Goal: Complete Application Form: Complete application form

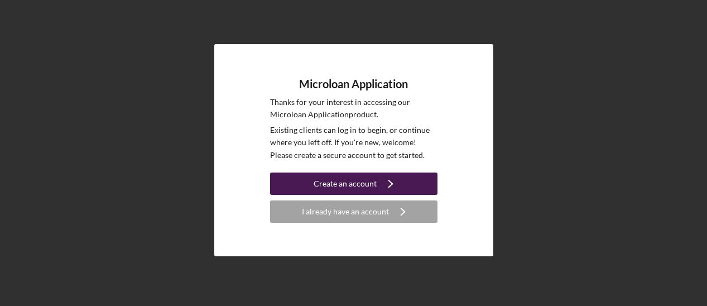
click at [305, 186] on button "Create an account Icon/Navigate" at bounding box center [353, 183] width 167 height 22
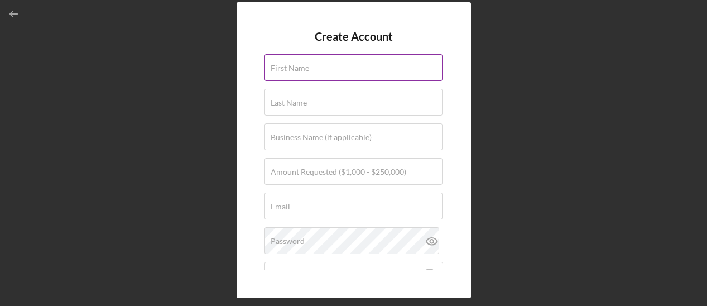
click at [299, 64] on label "First Name" at bounding box center [290, 68] width 38 height 9
click at [299, 63] on input "First Name" at bounding box center [353, 67] width 178 height 27
type input "[PERSON_NAME]"
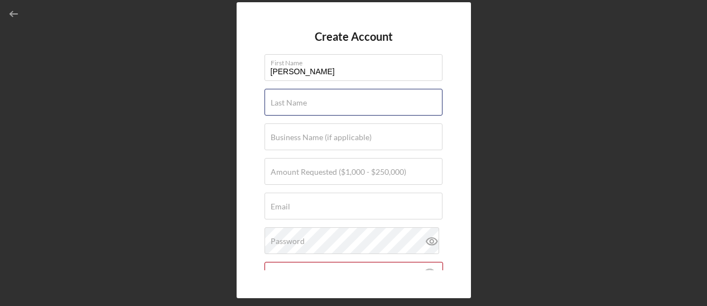
type input "[PERSON_NAME]"
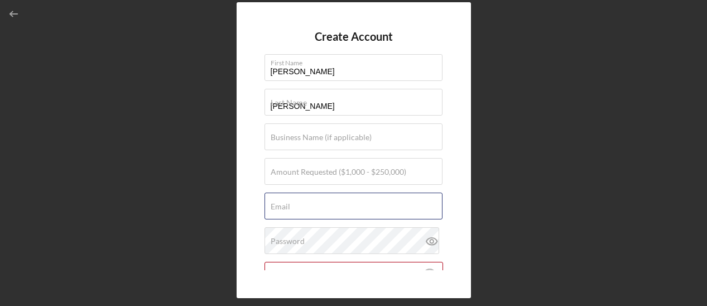
type input "[EMAIL_ADDRESS][DOMAIN_NAME]"
drag, startPoint x: 422, startPoint y: 208, endPoint x: 262, endPoint y: 228, distance: 160.8
click at [262, 228] on div "Create Account First Name [PERSON_NAME] Last Name [PERSON_NAME] Business Name (…" at bounding box center [354, 150] width 234 height 296
type input "[EMAIL_ADDRESS][DOMAIN_NAME]"
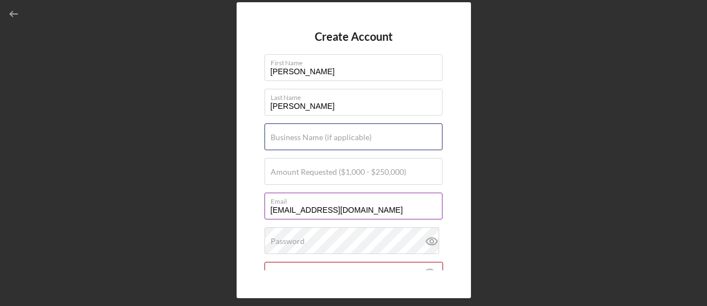
type input "[PERSON_NAME] BUILD VISION"
drag, startPoint x: 377, startPoint y: 141, endPoint x: 253, endPoint y: 143, distance: 123.9
click at [253, 143] on div "Create Account First Name [PERSON_NAME] Last Name [PERSON_NAME] Business Name (…" at bounding box center [354, 150] width 234 height 296
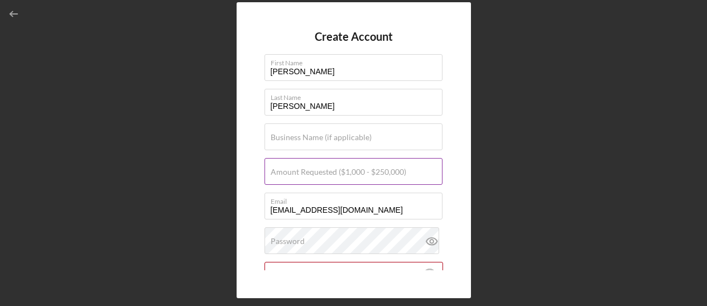
click at [277, 172] on label "Amount Requested ($1,000 - $250,000)" at bounding box center [339, 171] width 136 height 9
click at [277, 172] on input "Amount Requested ($1,000 - $250,000)" at bounding box center [353, 171] width 178 height 27
type input "$150,000"
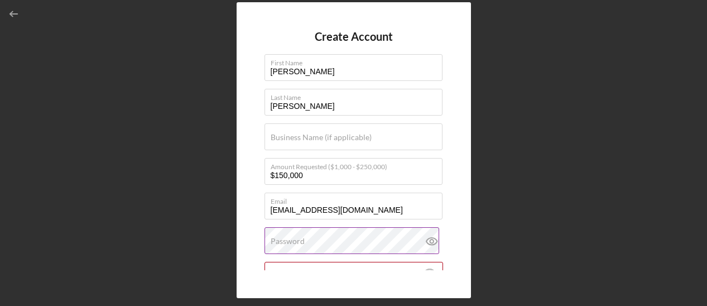
click at [284, 238] on label "Password" at bounding box center [288, 241] width 34 height 9
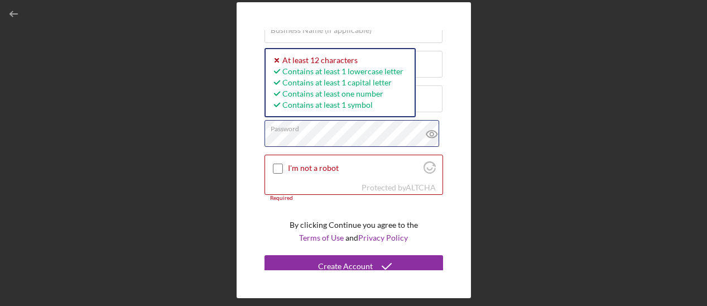
scroll to position [114, 0]
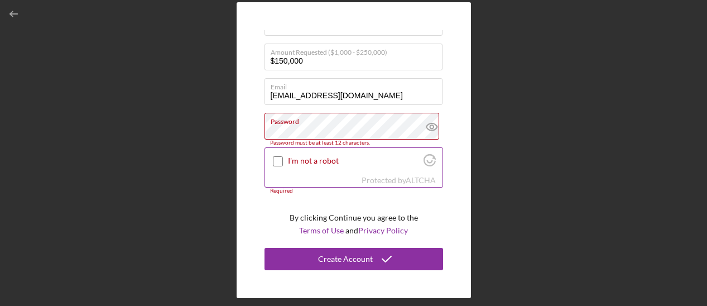
click at [274, 162] on input "I'm not a robot" at bounding box center [278, 161] width 10 height 10
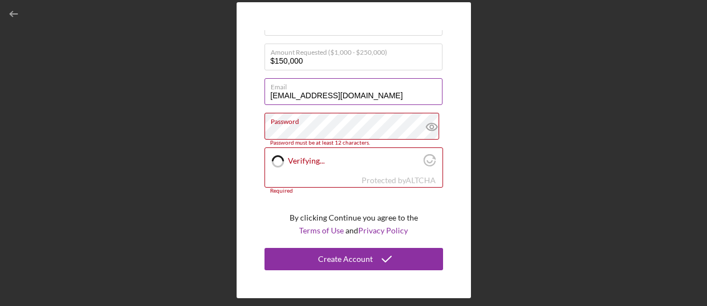
checkbox input "true"
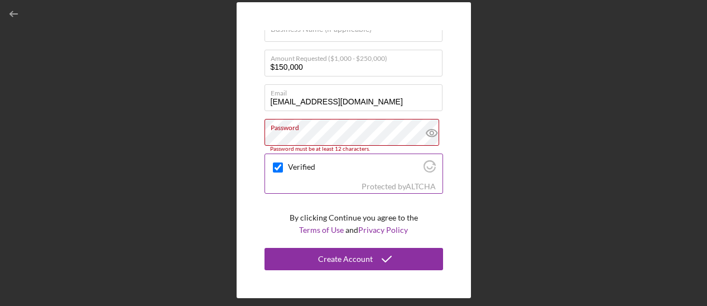
scroll to position [108, 0]
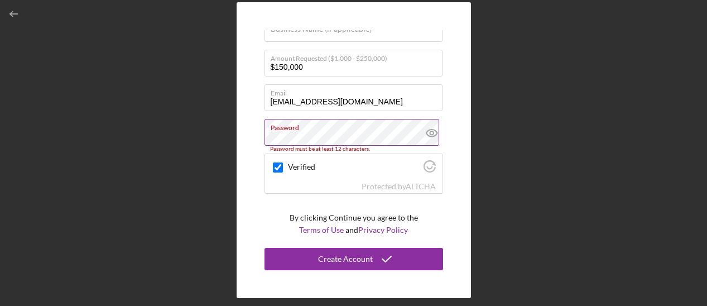
click at [430, 132] on icon at bounding box center [431, 132] width 3 height 3
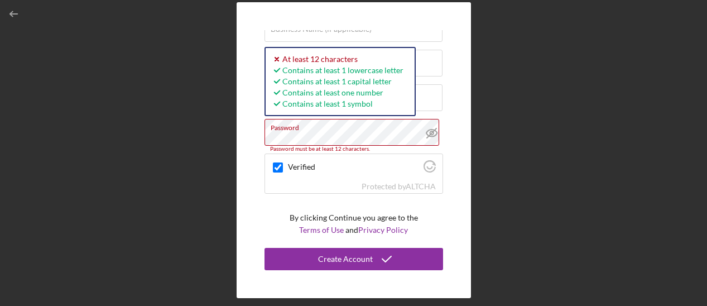
click at [254, 136] on div "Create Account First Name [PERSON_NAME] Last Name [PERSON_NAME] Business Name (…" at bounding box center [354, 150] width 234 height 296
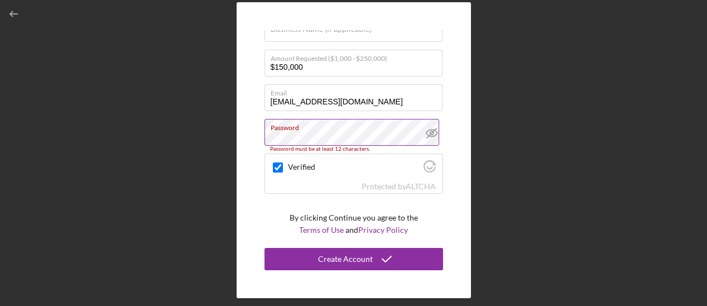
click at [322, 129] on label "Password" at bounding box center [357, 125] width 172 height 12
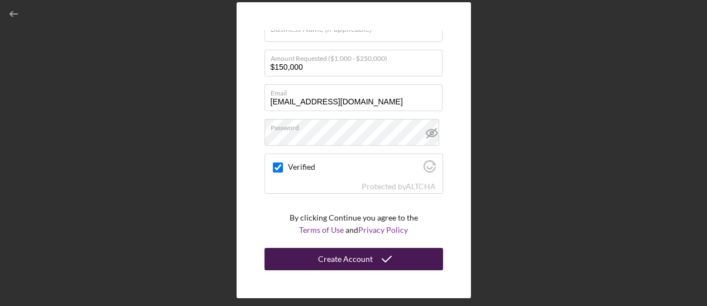
click at [348, 261] on div "Create Account" at bounding box center [345, 259] width 55 height 22
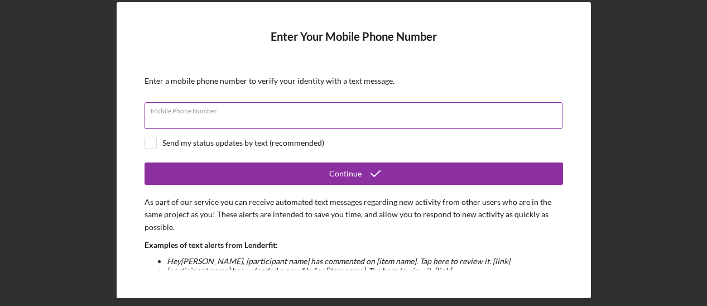
click at [173, 122] on input "Mobile Phone Number" at bounding box center [353, 115] width 418 height 27
type input "[PHONE_NUMBER]"
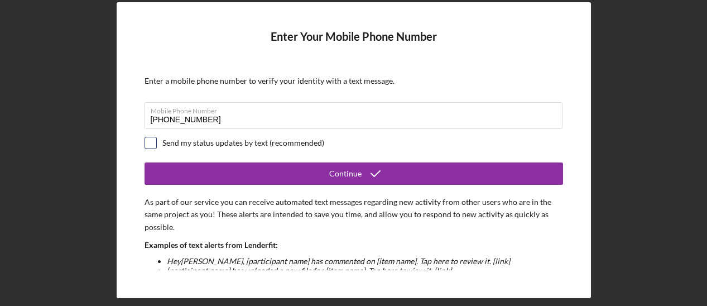
click at [153, 138] on input "checkbox" at bounding box center [150, 142] width 11 height 11
checkbox input "true"
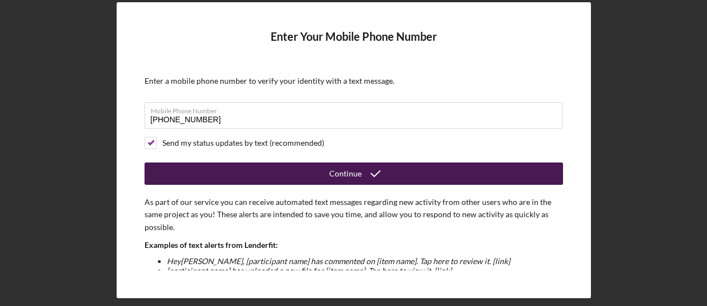
click at [397, 175] on button "Continue" at bounding box center [353, 173] width 418 height 22
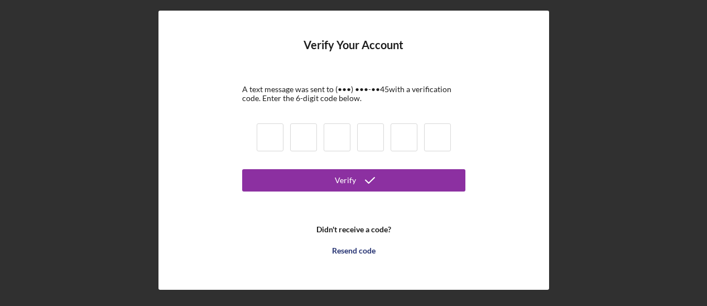
click at [269, 141] on input at bounding box center [270, 137] width 27 height 28
type input "3"
type input "9"
type input "3"
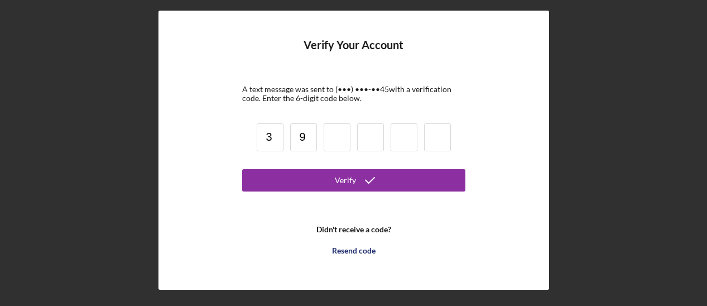
type input "9"
type input "3"
type input "9"
type input "3"
type input "8"
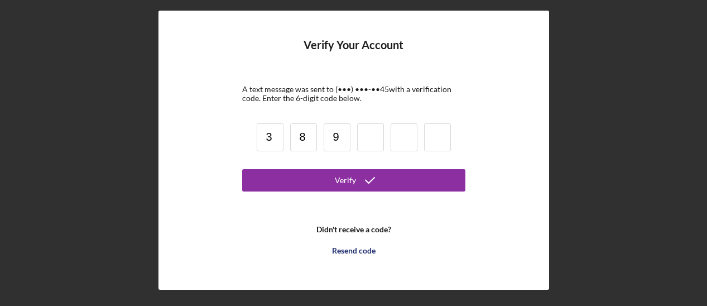
type input "9"
type input "8"
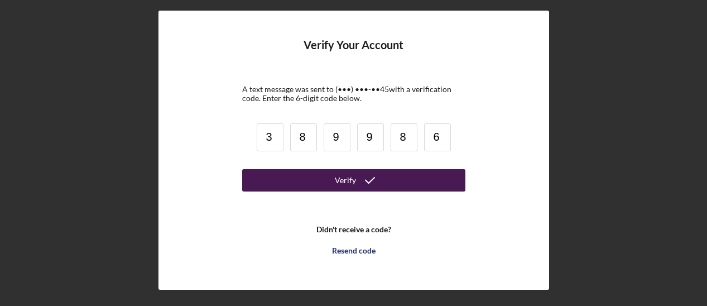
type input "6"
click at [368, 185] on icon "submit" at bounding box center [370, 180] width 28 height 28
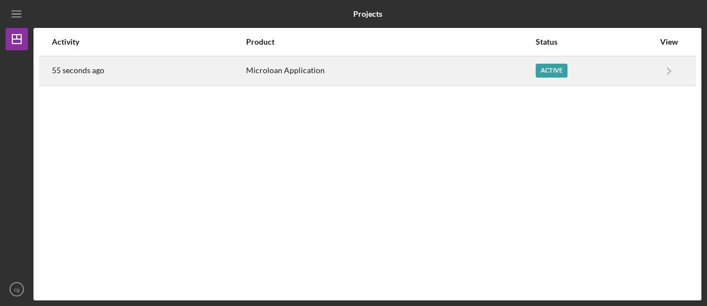
click at [647, 71] on div "Active" at bounding box center [595, 71] width 118 height 28
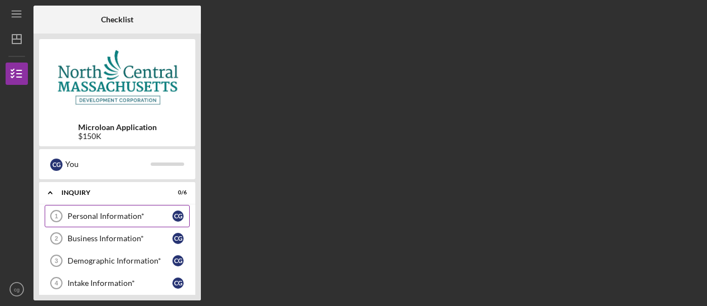
click at [112, 212] on div "Personal Information*" at bounding box center [120, 215] width 105 height 9
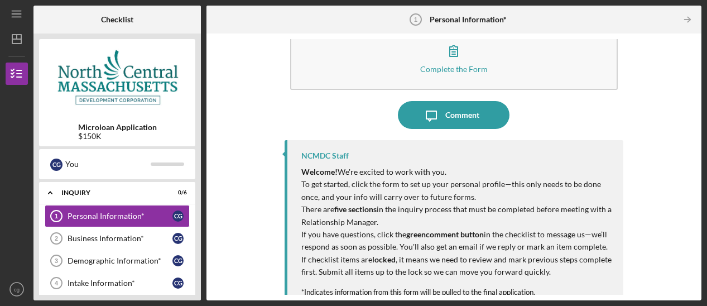
scroll to position [46, 0]
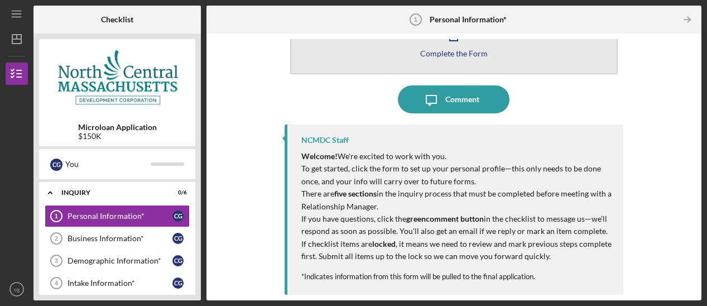
click at [449, 54] on div "Complete the Form" at bounding box center [454, 53] width 68 height 8
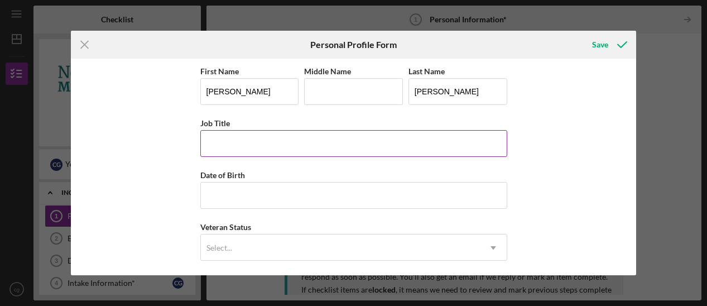
click at [248, 151] on input "Job Title" at bounding box center [353, 143] width 307 height 27
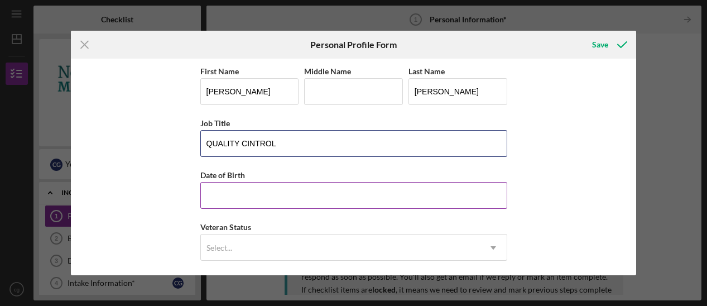
type input "QUALITY CINTROL"
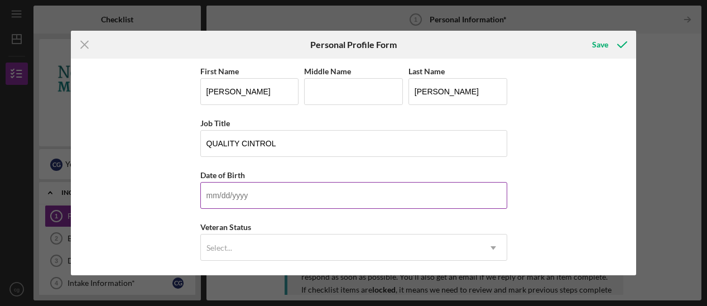
click at [238, 203] on input "Date of Birth" at bounding box center [353, 195] width 307 height 27
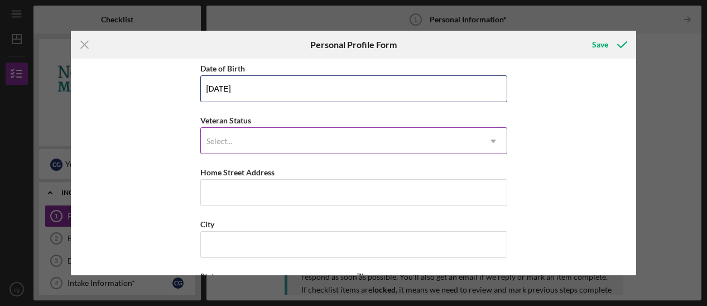
scroll to position [112, 0]
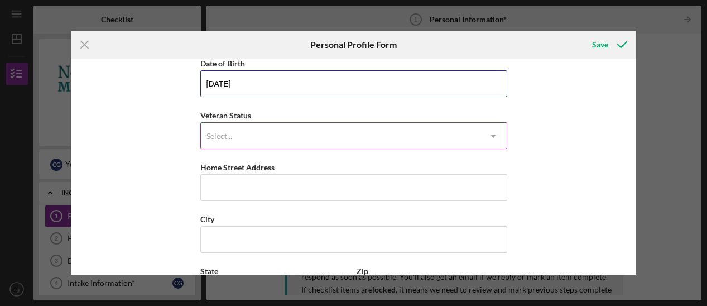
type input "[DATE]"
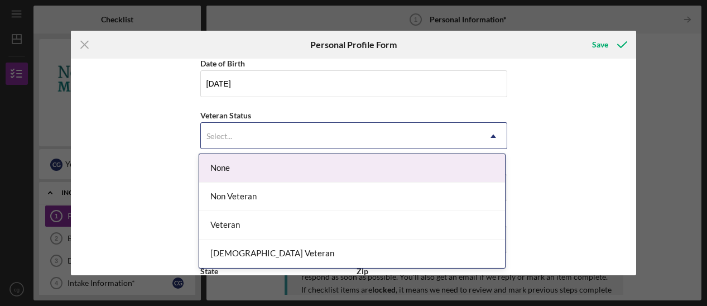
click at [250, 131] on div "Select..." at bounding box center [340, 136] width 279 height 26
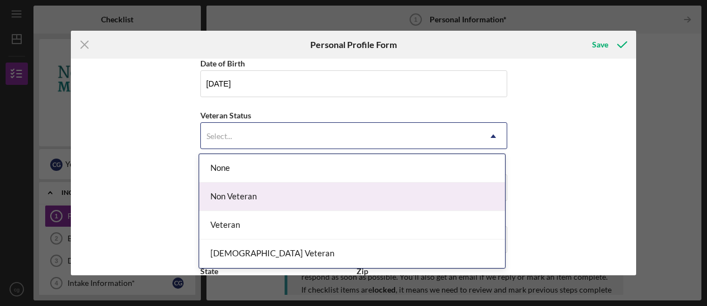
click at [232, 200] on div "Non Veteran" at bounding box center [352, 196] width 306 height 28
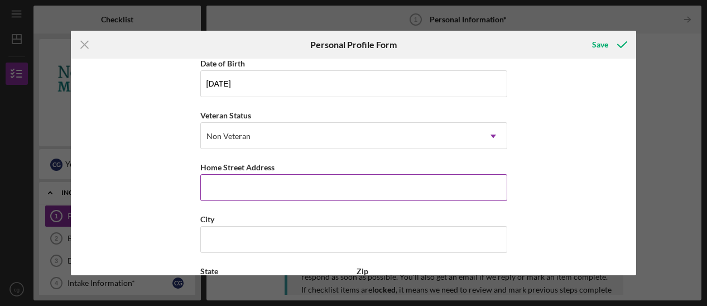
scroll to position [210, 0]
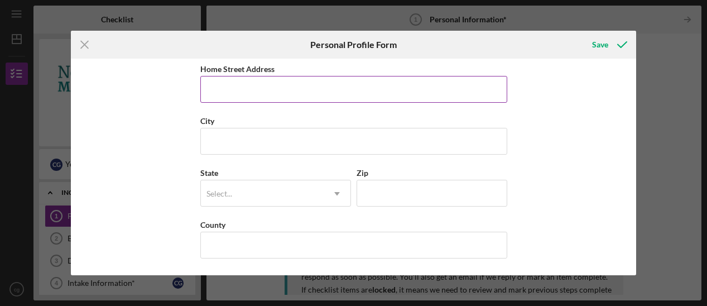
click at [326, 85] on input "Home Street Address" at bounding box center [353, 89] width 307 height 27
type input "57 brook trl"
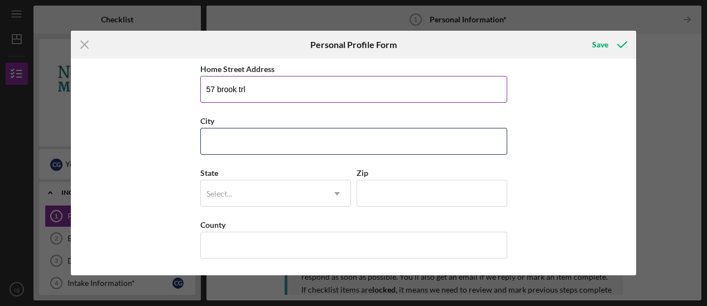
type input "[PERSON_NAME]"
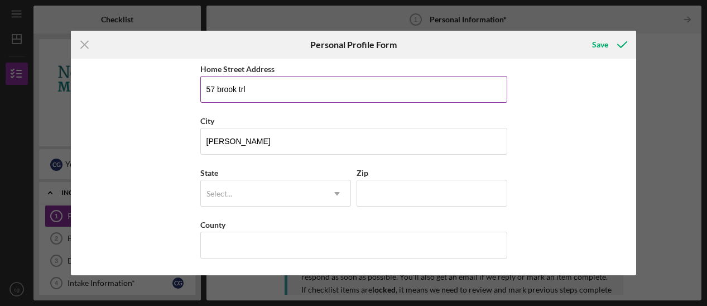
type input "[US_STATE]"
type input "01464"
type input "[GEOGRAPHIC_DATA]"
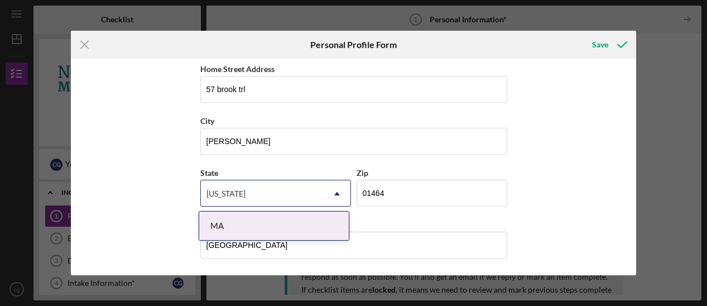
click at [283, 226] on div "MA" at bounding box center [274, 225] width 150 height 28
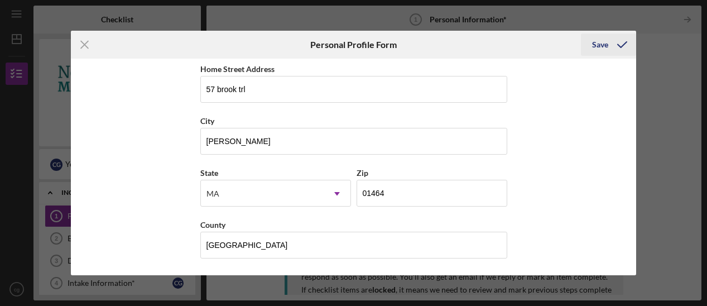
click at [598, 40] on div "Save" at bounding box center [600, 44] width 16 height 22
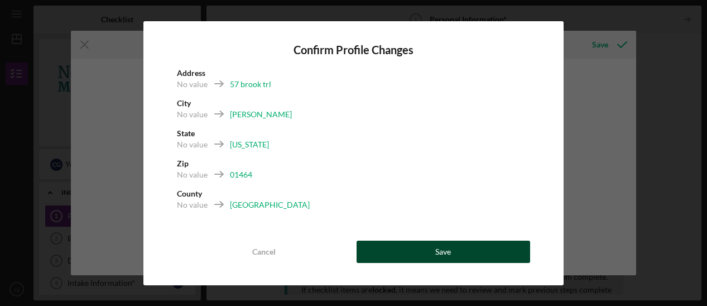
click at [407, 249] on button "Save" at bounding box center [443, 251] width 174 height 22
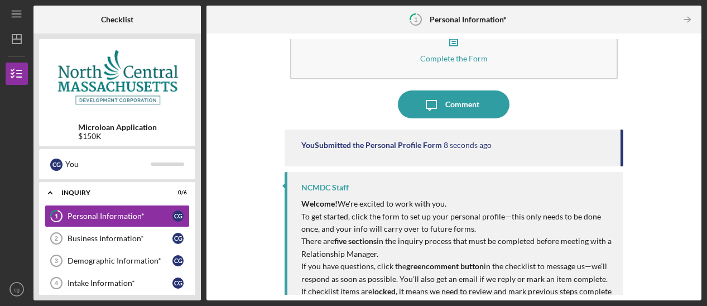
scroll to position [88, 0]
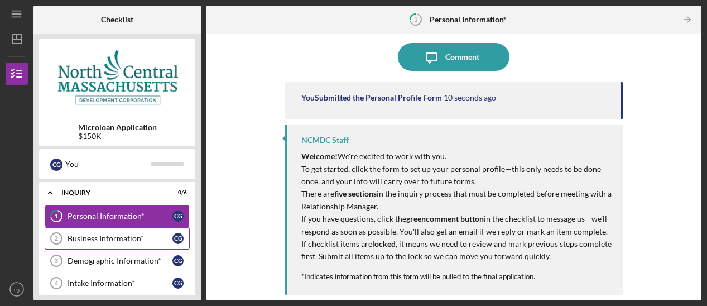
click at [102, 240] on div "Business Information*" at bounding box center [120, 238] width 105 height 9
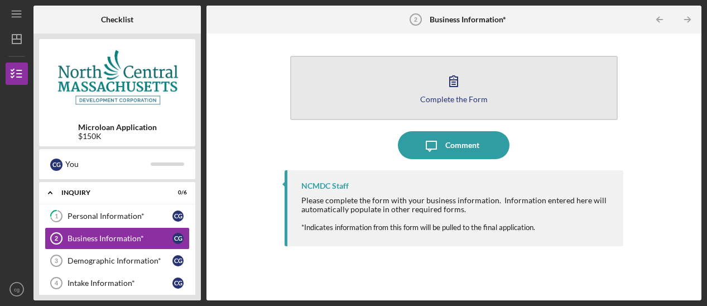
click at [441, 102] on div "Complete the Form" at bounding box center [454, 99] width 68 height 8
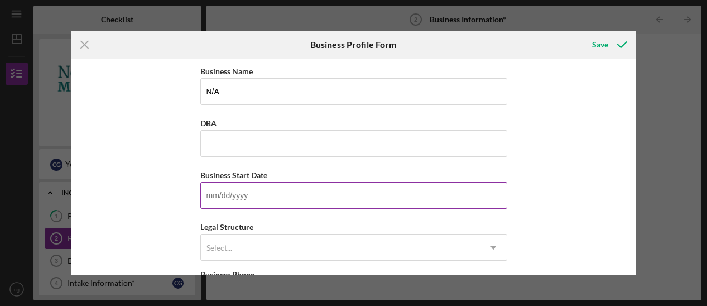
click at [228, 189] on input "Business Start Date" at bounding box center [353, 195] width 307 height 27
click at [546, 211] on div "Business Name N/A DBA Business Start Date Legal Structure Select... Icon/Dropdo…" at bounding box center [354, 167] width 566 height 216
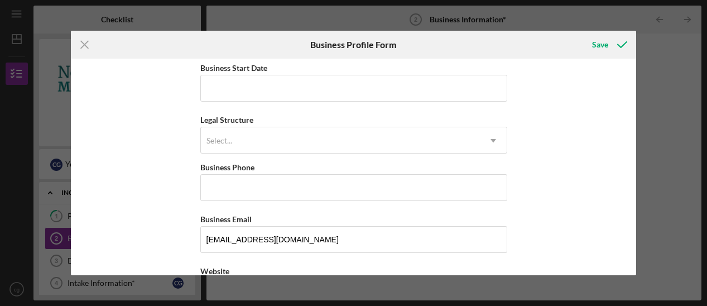
scroll to position [112, 0]
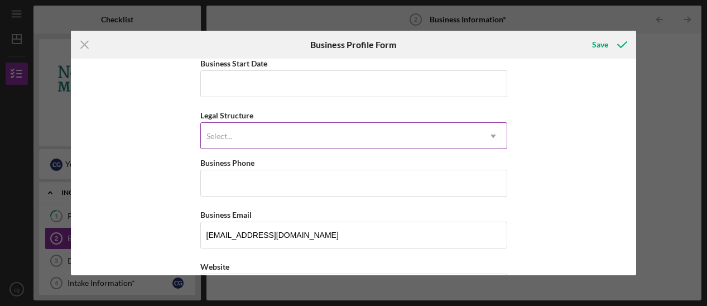
click at [314, 134] on div "Select..." at bounding box center [340, 136] width 279 height 26
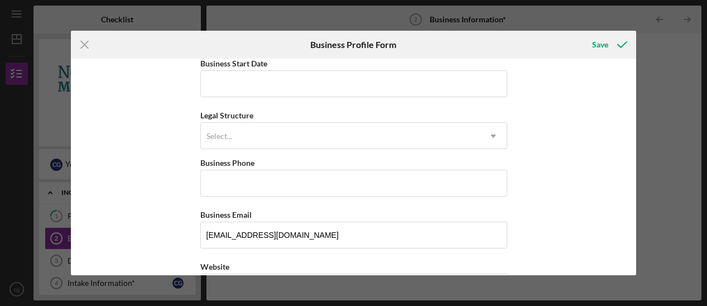
click at [679, 52] on div "Icon/Menu Close Business Profile Form Save Business Name N/A DBA Business Start…" at bounding box center [353, 153] width 707 height 306
click at [279, 184] on input "Business Phone" at bounding box center [353, 183] width 307 height 27
type input "[PHONE_NUMBER]"
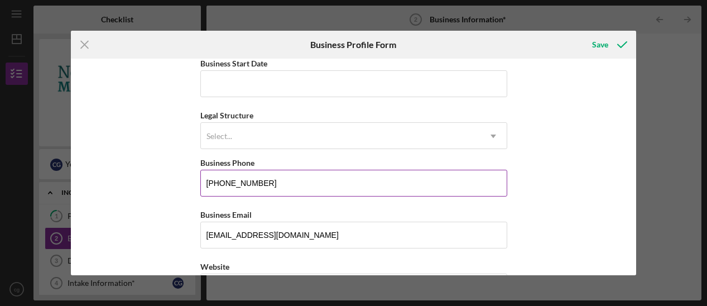
type input "[STREET_ADDRESS]"
type input "fitchburg"
type input "MA"
type input "01420"
type input "MA"
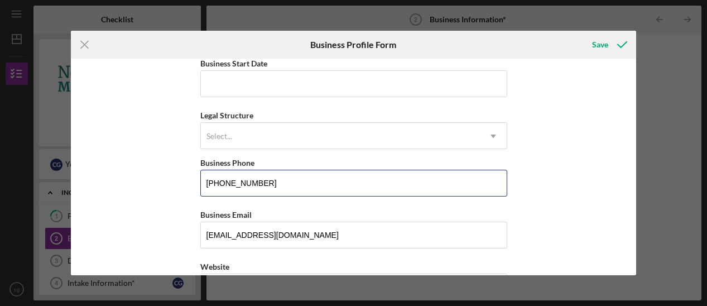
type input "[PHONE_NUMBER]"
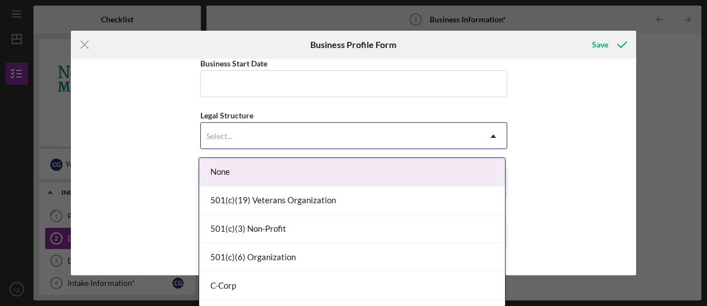
scroll to position [21, 0]
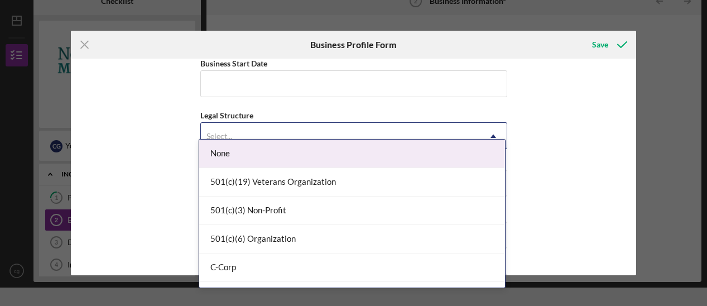
click at [241, 134] on div "Select..." at bounding box center [340, 136] width 279 height 26
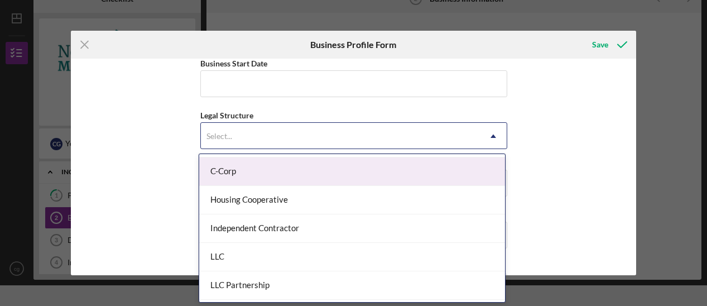
scroll to position [112, 0]
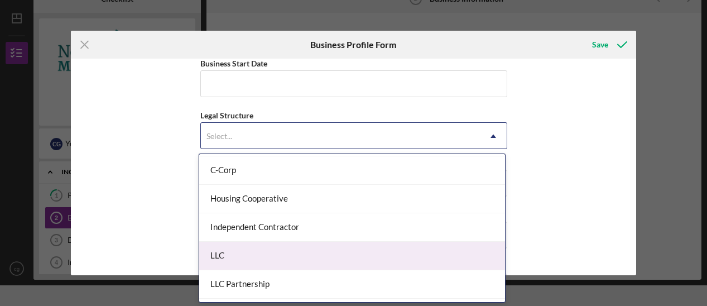
click at [244, 256] on div "LLC" at bounding box center [352, 256] width 306 height 28
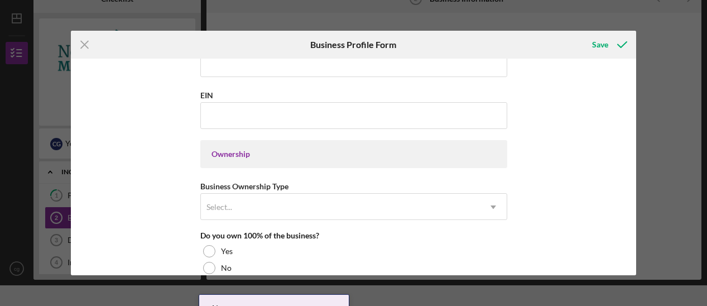
scroll to position [446, 0]
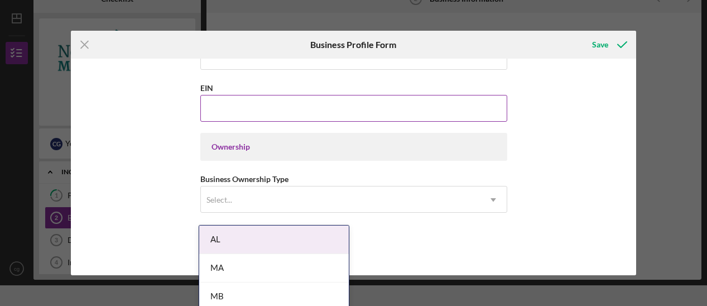
click at [208, 109] on input "EIN" at bounding box center [353, 108] width 307 height 27
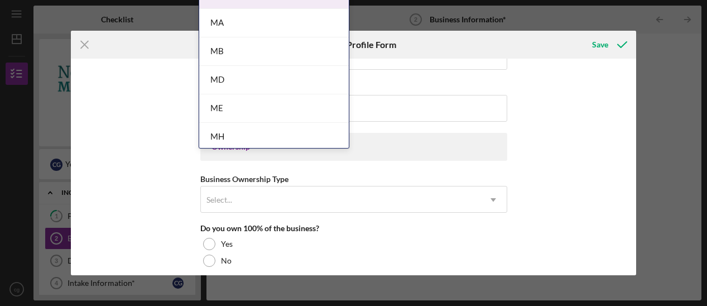
scroll to position [691, 0]
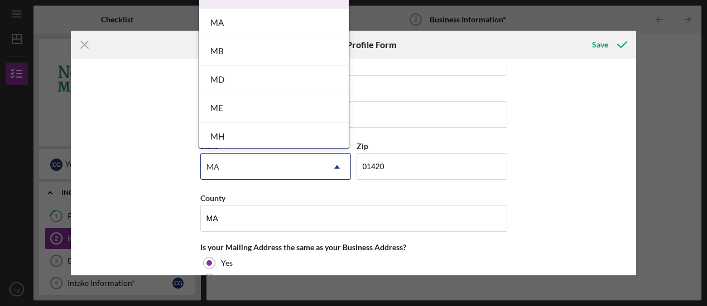
click at [240, 270] on body "Icon/Menu Business Information* 2 Business Information* Checklist Microloan App…" at bounding box center [353, 153] width 707 height 306
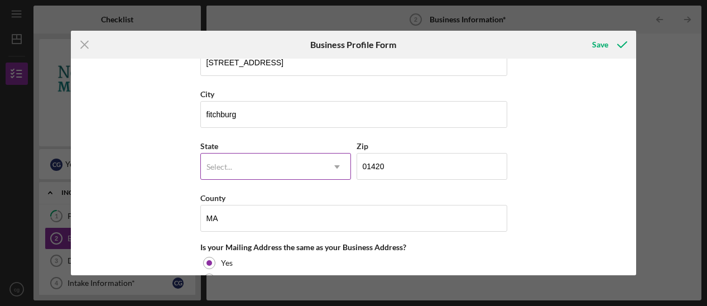
click at [238, 167] on div "Select..." at bounding box center [262, 167] width 123 height 26
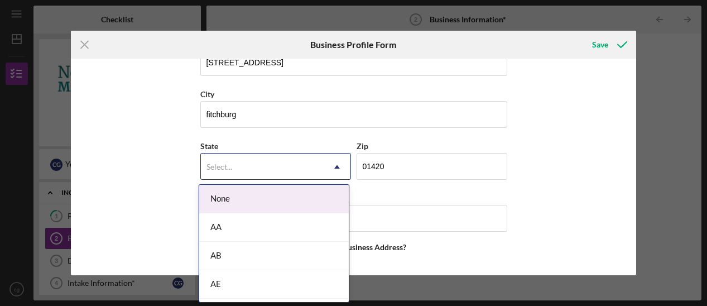
click at [287, 162] on div "Select..." at bounding box center [262, 167] width 123 height 26
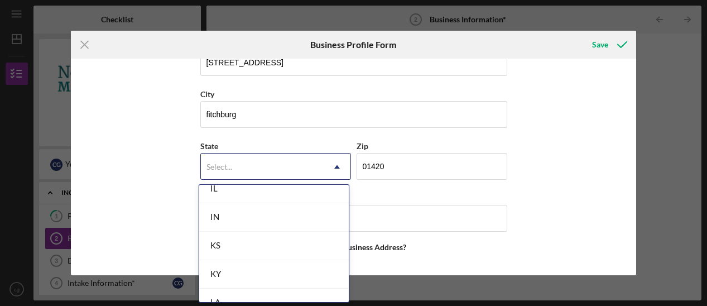
scroll to position [725, 0]
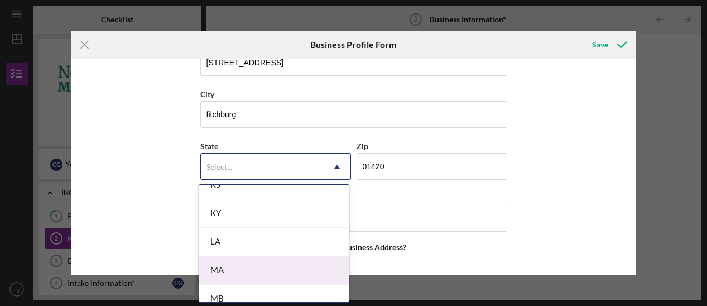
click at [211, 271] on div "MA" at bounding box center [274, 270] width 150 height 28
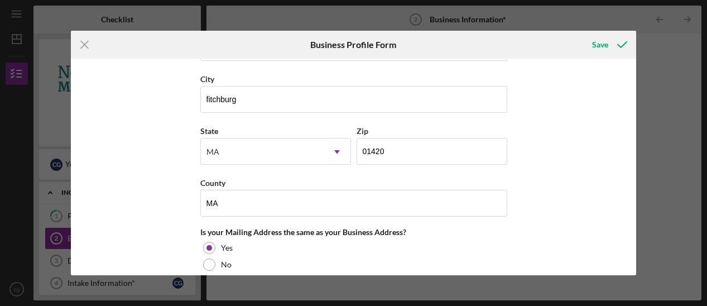
scroll to position [691, 0]
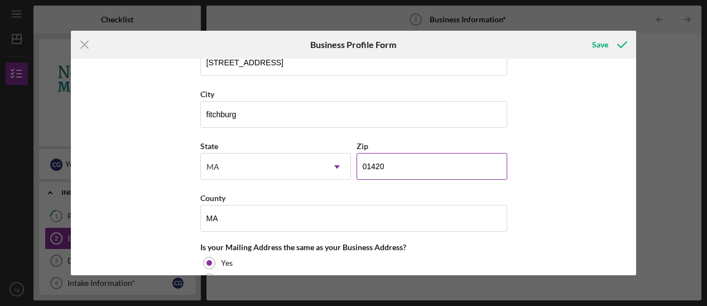
click at [400, 166] on input "01420" at bounding box center [431, 166] width 151 height 27
type input "01464"
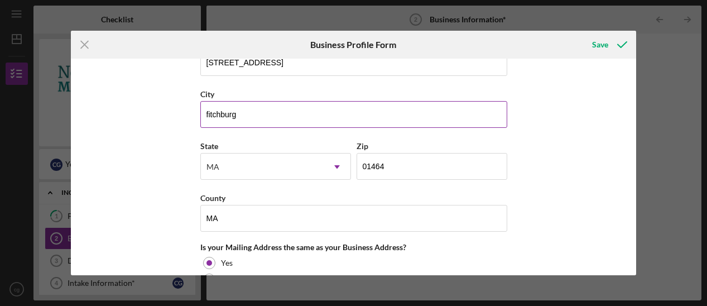
click at [243, 112] on input "fitchburg" at bounding box center [353, 114] width 307 height 27
type input "[PERSON_NAME]"
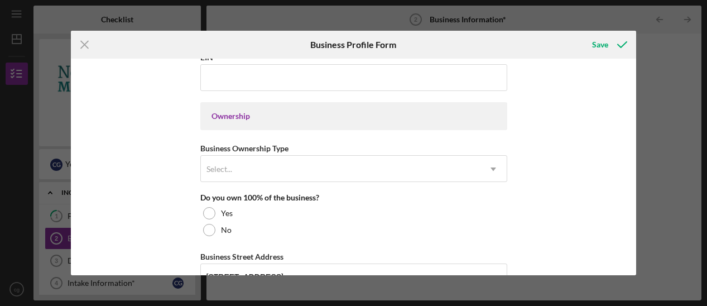
scroll to position [468, 0]
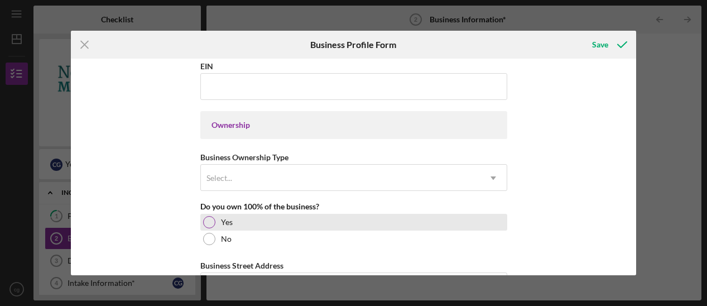
click at [207, 225] on div at bounding box center [209, 222] width 12 height 12
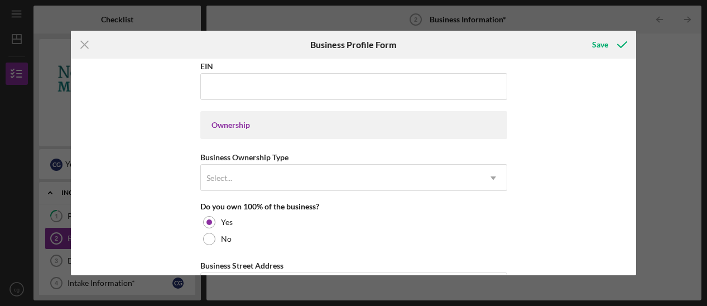
scroll to position [524, 0]
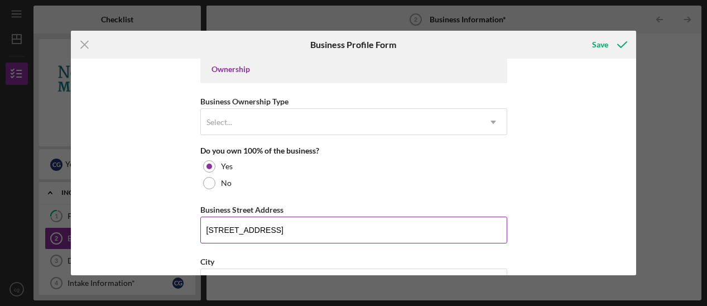
click at [361, 230] on input "[STREET_ADDRESS]" at bounding box center [353, 229] width 307 height 27
type input "57 brook trl"
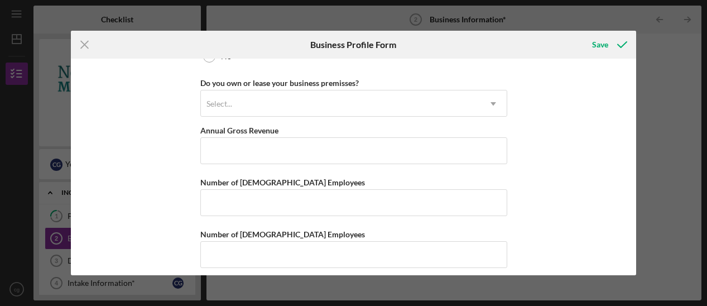
scroll to position [924, 0]
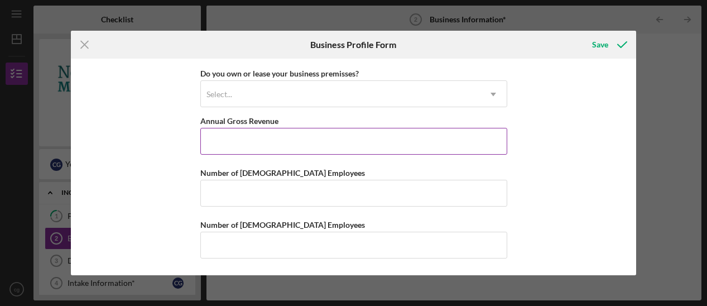
click at [213, 136] on input "Annual Gross Revenue" at bounding box center [353, 141] width 307 height 27
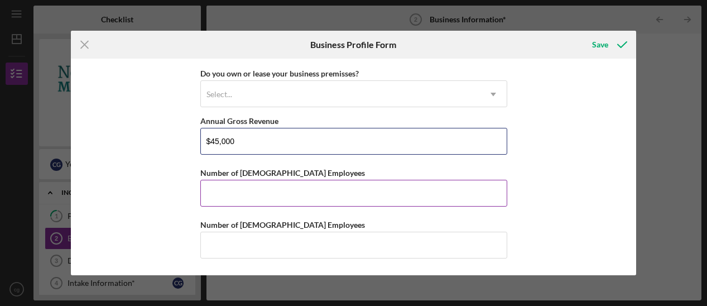
type input "$45,000"
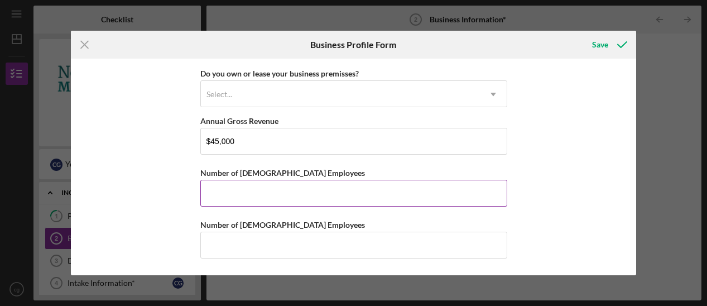
click at [244, 194] on input "Number of [DEMOGRAPHIC_DATA] Employees" at bounding box center [353, 193] width 307 height 27
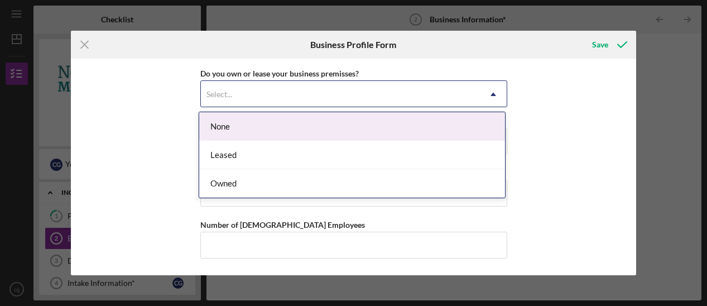
click at [339, 102] on div "Select..." at bounding box center [340, 94] width 279 height 26
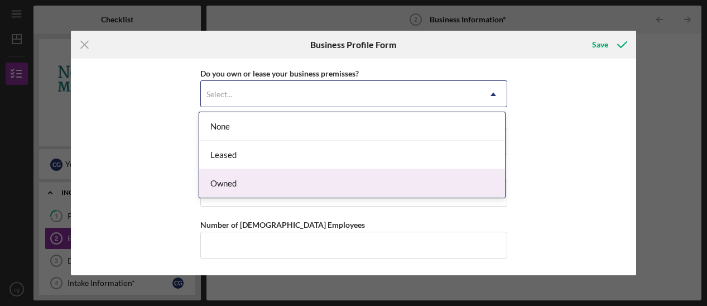
click at [245, 184] on div "Owned" at bounding box center [352, 183] width 306 height 28
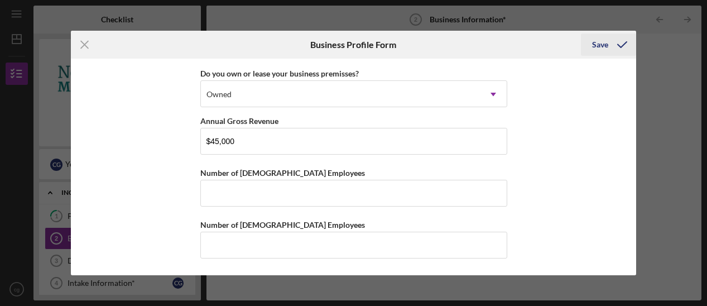
click at [604, 50] on div "Save" at bounding box center [600, 44] width 16 height 22
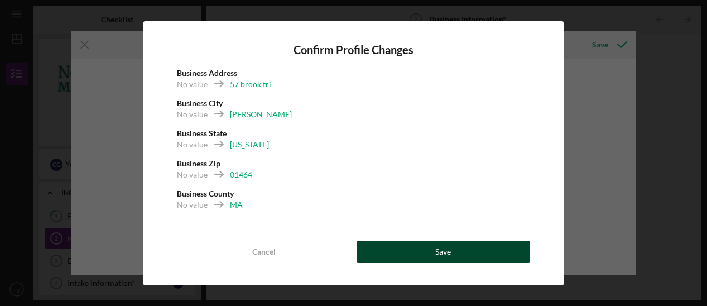
click at [427, 250] on button "Save" at bounding box center [443, 251] width 174 height 22
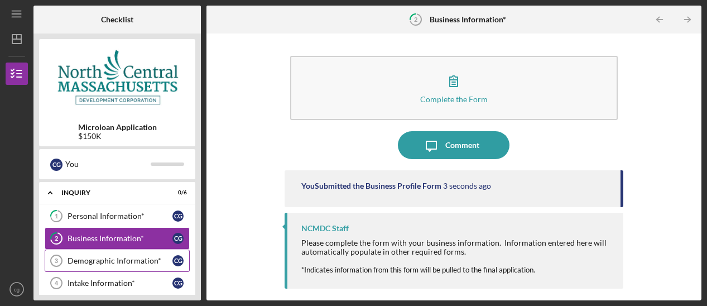
click at [60, 258] on icon "Demographic Information* 3" at bounding box center [56, 261] width 28 height 28
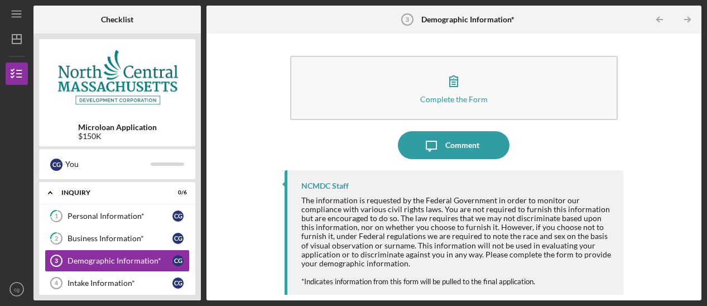
scroll to position [5, 0]
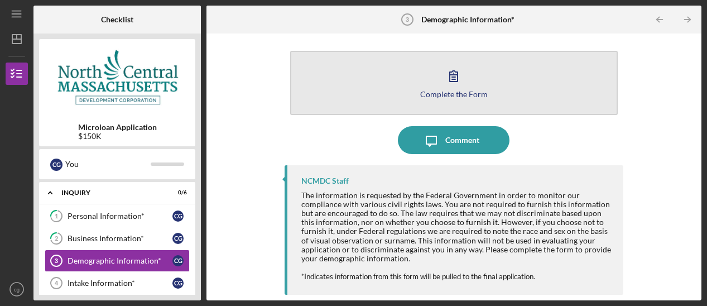
click at [452, 91] on div "Complete the Form" at bounding box center [454, 94] width 68 height 8
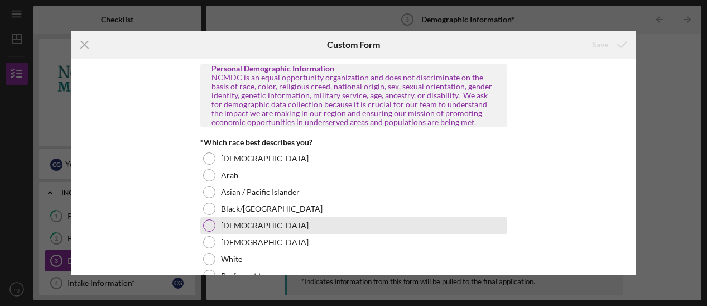
click at [213, 223] on div at bounding box center [209, 225] width 12 height 12
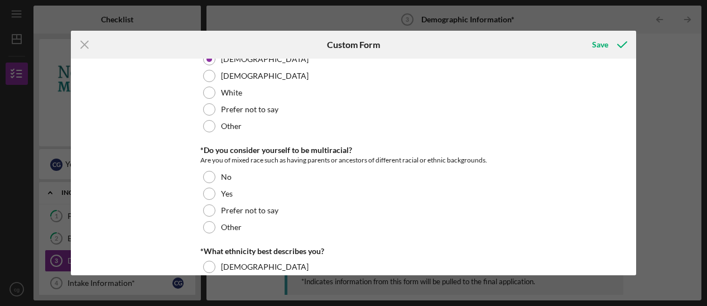
scroll to position [167, 0]
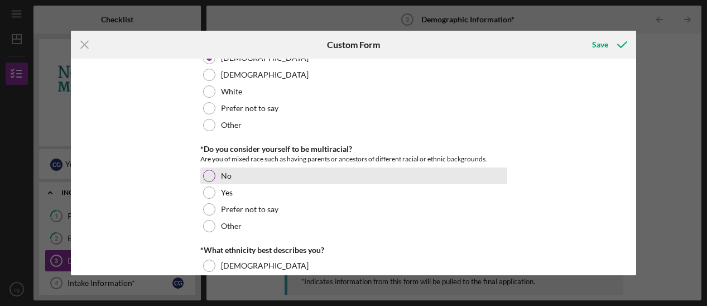
click at [204, 177] on div at bounding box center [209, 176] width 12 height 12
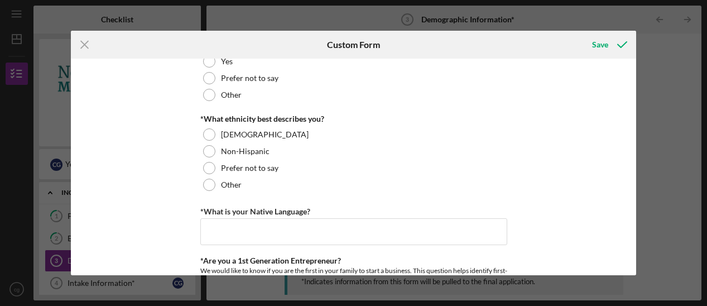
scroll to position [335, 0]
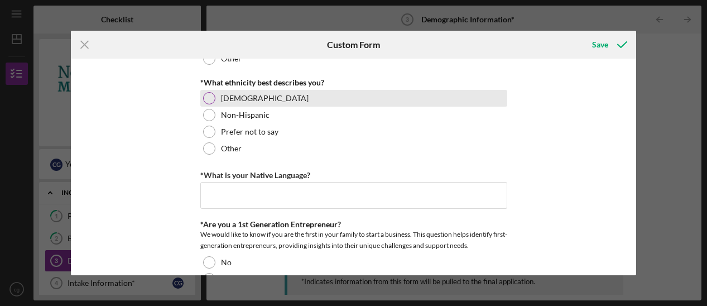
click at [205, 98] on div at bounding box center [209, 98] width 12 height 12
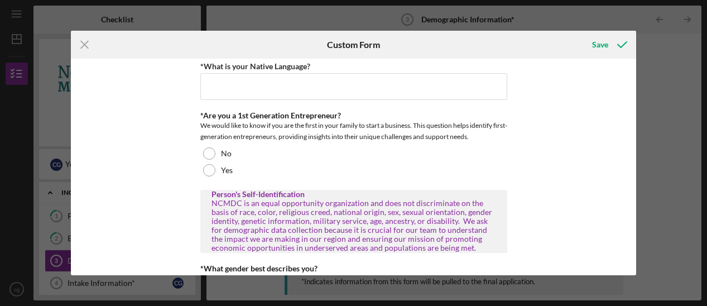
scroll to position [446, 0]
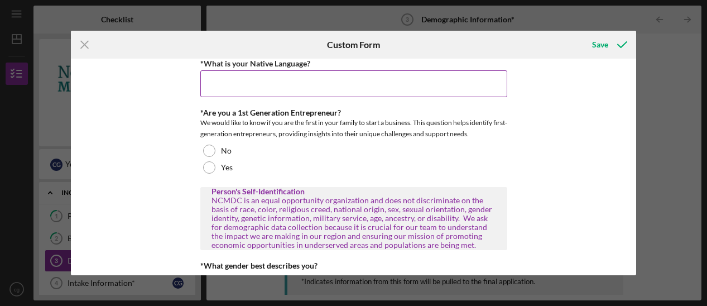
click at [292, 87] on input "*What is your Native Language?" at bounding box center [353, 83] width 307 height 27
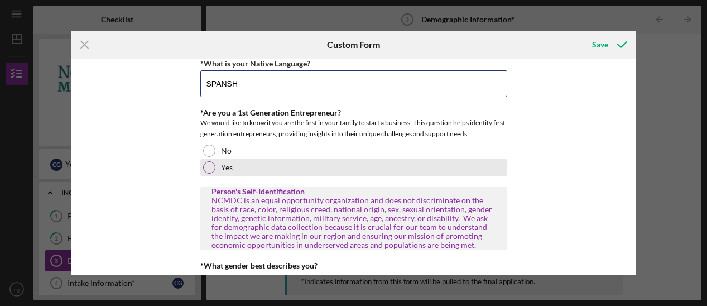
type input "SPANSH"
click at [204, 169] on div at bounding box center [209, 167] width 12 height 12
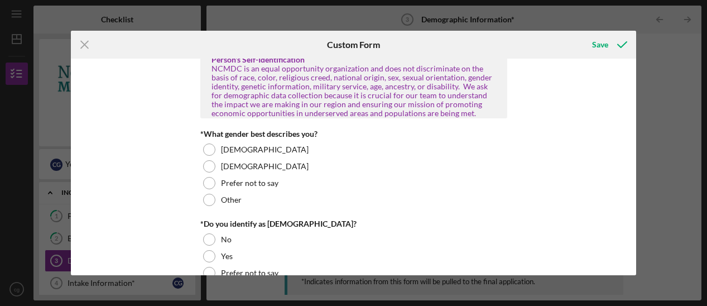
scroll to position [614, 0]
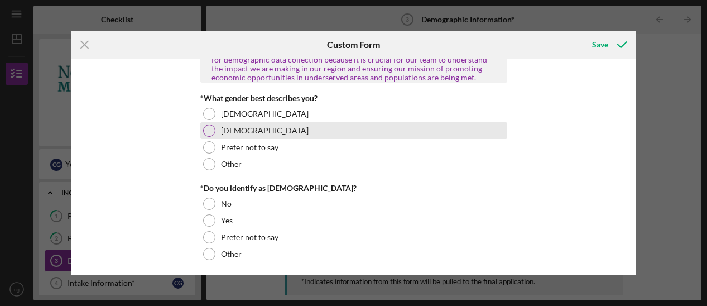
click at [210, 129] on div at bounding box center [209, 130] width 12 height 12
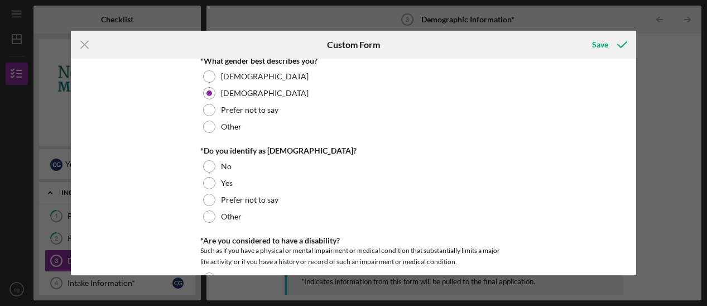
scroll to position [725, 0]
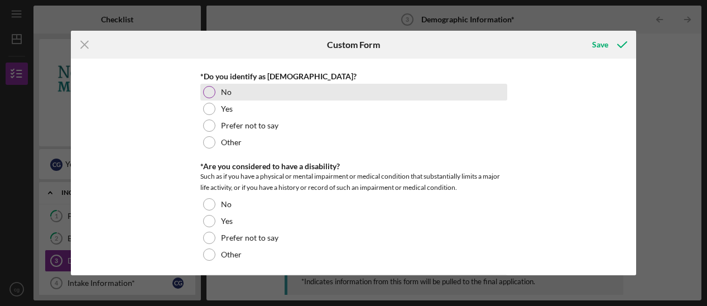
click at [206, 94] on div at bounding box center [209, 92] width 12 height 12
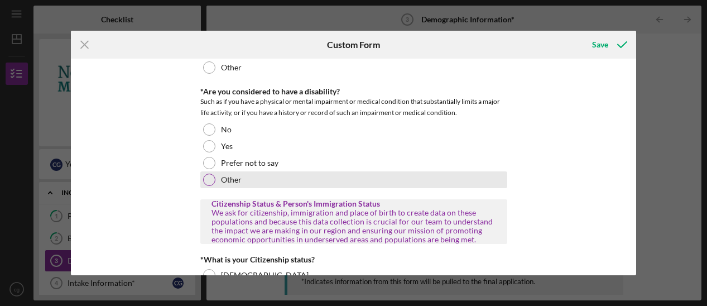
scroll to position [781, 0]
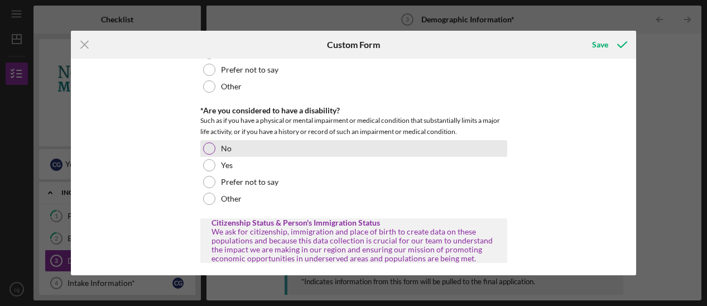
click at [210, 148] on div at bounding box center [209, 148] width 12 height 12
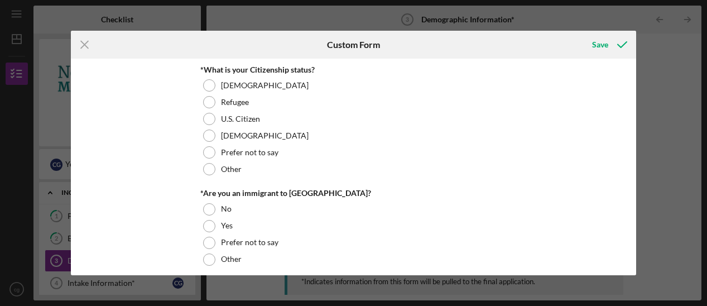
scroll to position [1004, 0]
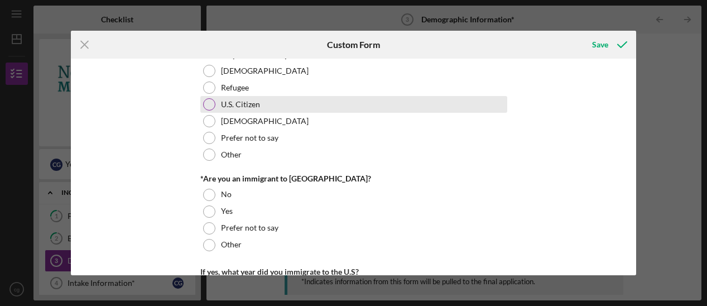
click at [206, 102] on div at bounding box center [209, 104] width 12 height 12
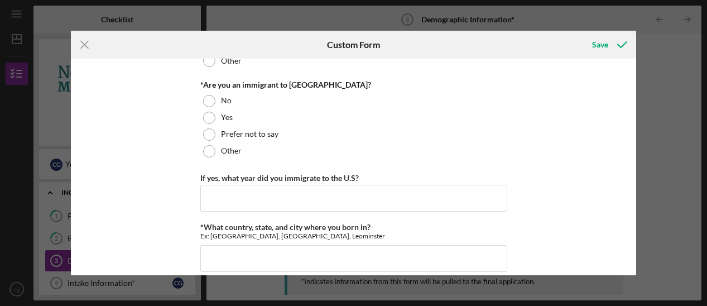
scroll to position [1116, 0]
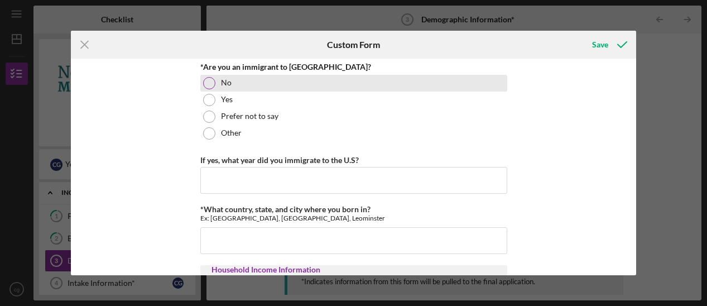
click at [208, 83] on div at bounding box center [209, 83] width 12 height 12
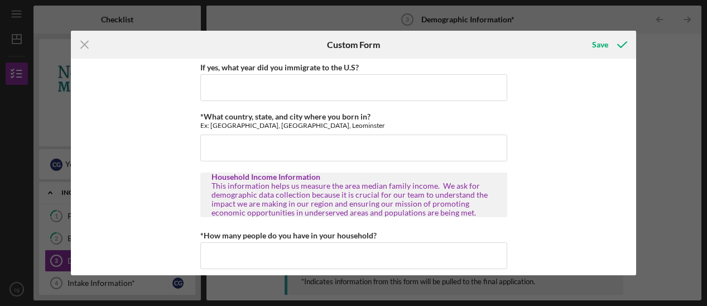
scroll to position [1227, 0]
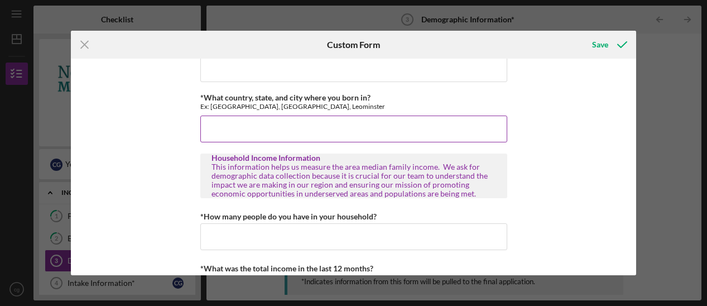
click at [259, 122] on input "*What country, state, and city where you born in?" at bounding box center [353, 128] width 307 height 27
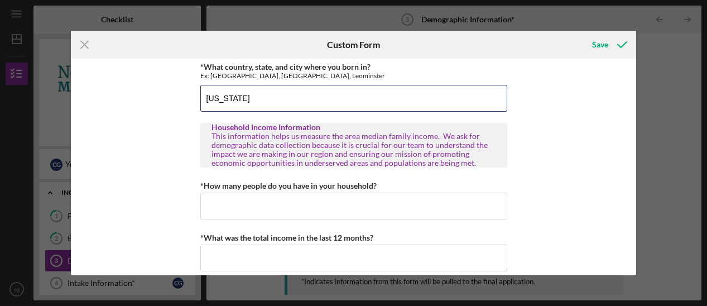
scroll to position [1271, 0]
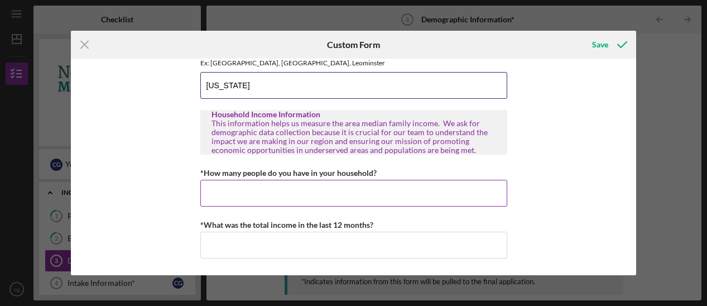
type input "[US_STATE]"
click at [277, 188] on input "*How many people do you have in your household?" at bounding box center [353, 193] width 307 height 27
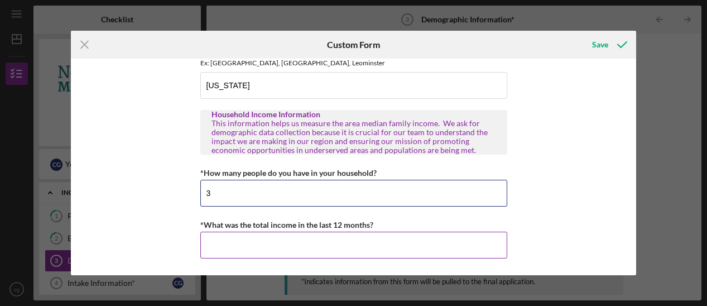
type input "3"
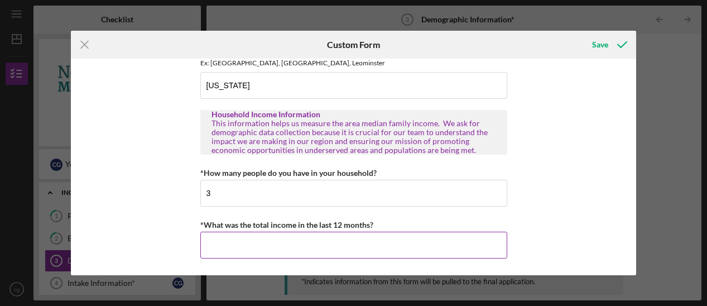
click at [364, 239] on input "*What was the total income in the last 12 months?" at bounding box center [353, 245] width 307 height 27
type input "$45,000"
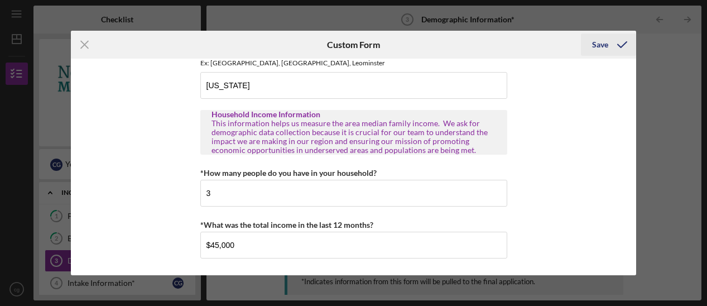
click at [604, 49] on div "Save" at bounding box center [600, 44] width 16 height 22
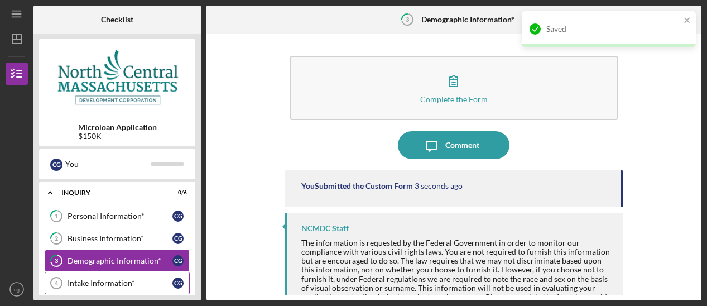
click at [77, 283] on div "Intake Information*" at bounding box center [120, 282] width 105 height 9
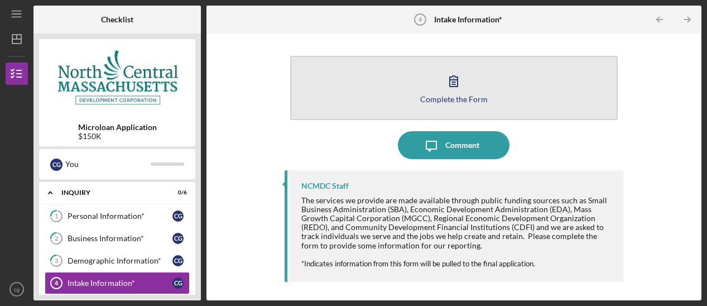
click at [456, 102] on div "Complete the Form" at bounding box center [454, 99] width 68 height 8
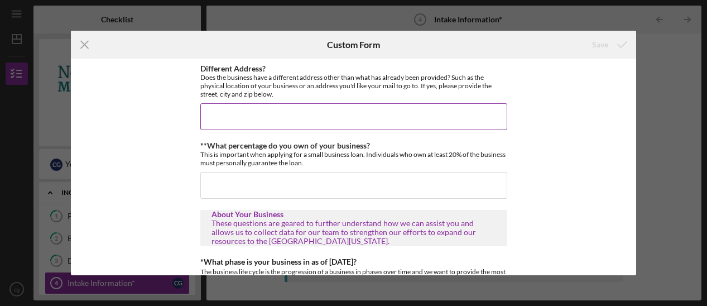
click at [208, 119] on input "Different Address?" at bounding box center [353, 116] width 307 height 27
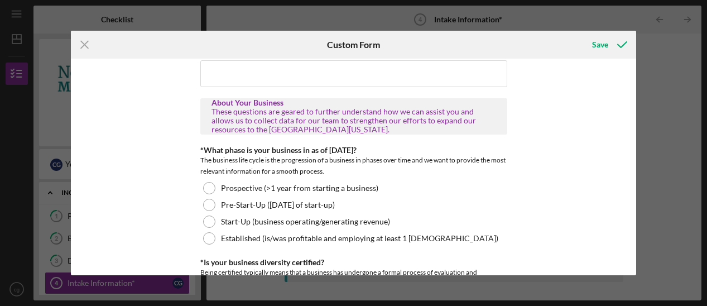
scroll to position [56, 0]
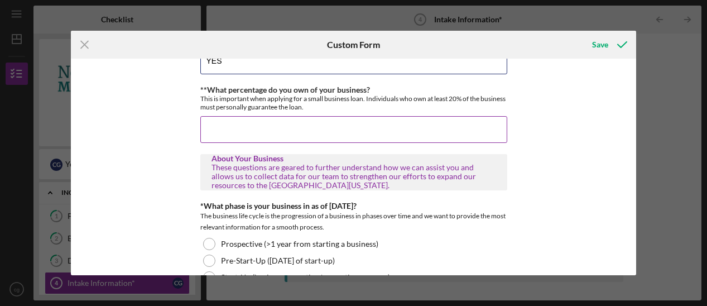
type input "YES"
click at [296, 126] on input "**What percentage do you own of your business?" at bounding box center [353, 129] width 307 height 27
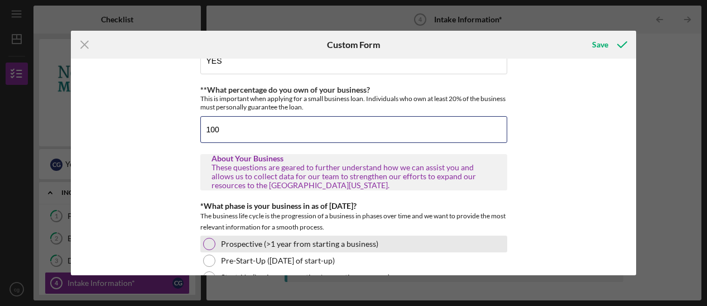
scroll to position [112, 0]
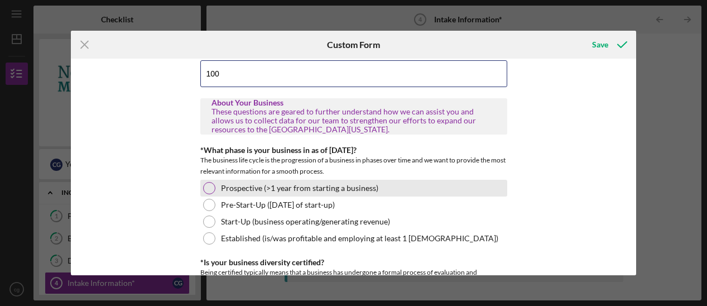
type input "100"
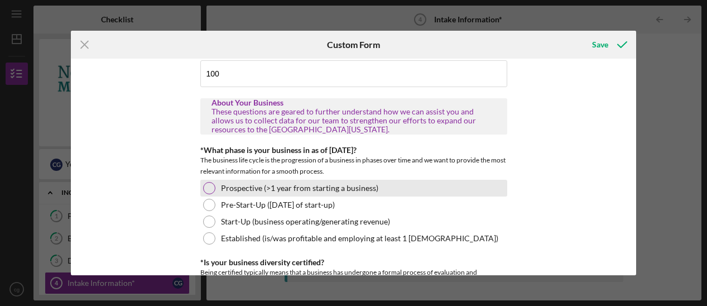
click at [209, 188] on div at bounding box center [209, 188] width 12 height 12
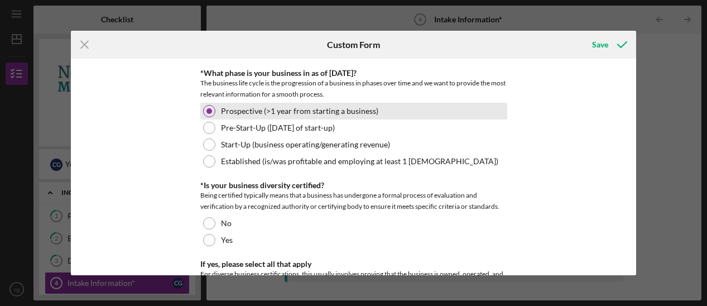
scroll to position [223, 0]
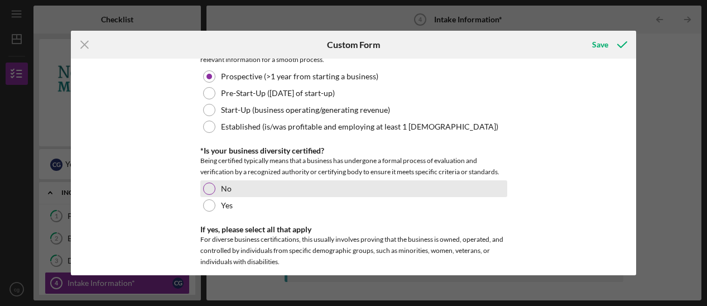
click at [208, 186] on div at bounding box center [209, 188] width 12 height 12
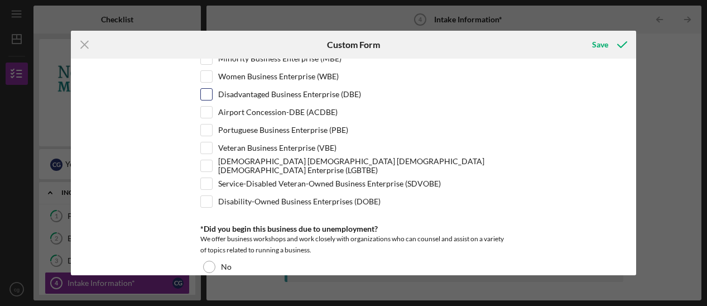
scroll to position [558, 0]
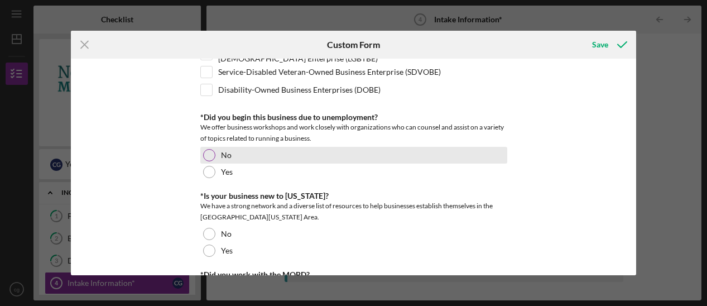
click at [206, 151] on div at bounding box center [209, 155] width 12 height 12
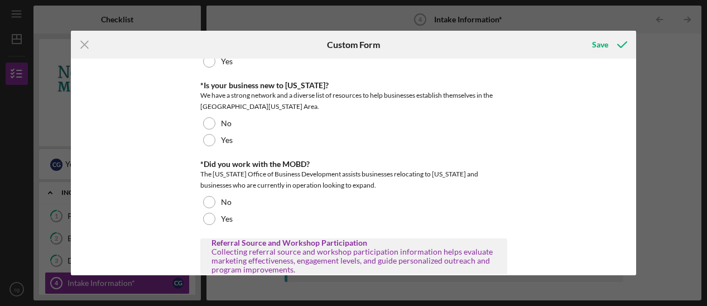
scroll to position [669, 0]
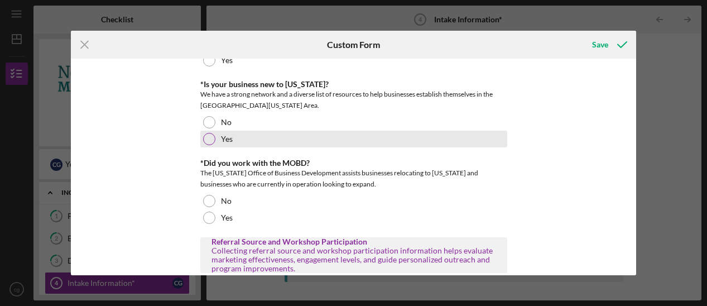
click at [205, 138] on div at bounding box center [209, 139] width 12 height 12
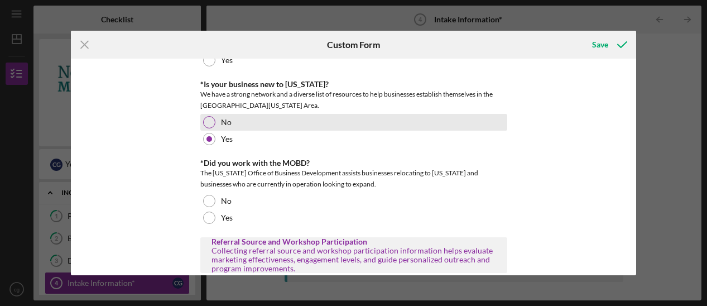
scroll to position [725, 0]
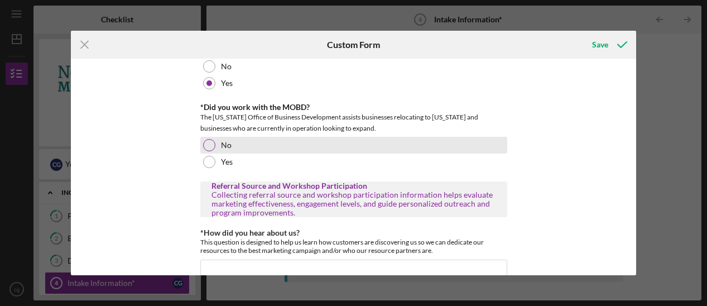
click at [210, 144] on div at bounding box center [209, 145] width 12 height 12
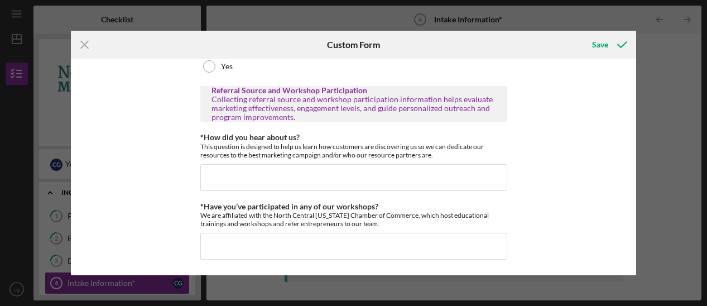
scroll to position [822, 0]
click at [248, 170] on input "*How did you hear about us?" at bounding box center [353, 176] width 307 height 27
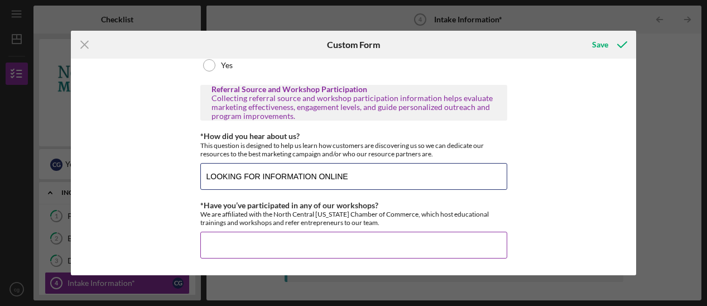
type input "LOOKING FOR INFORMATION ONLINE"
click at [225, 239] on input "*Have you’ve participated in any of our workshops?" at bounding box center [353, 245] width 307 height 27
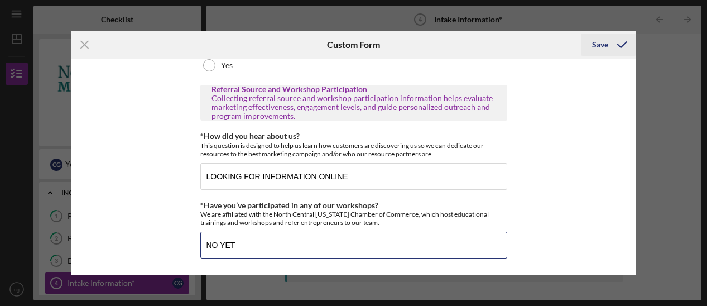
type input "NO YET"
click at [602, 45] on div "Save" at bounding box center [600, 44] width 16 height 22
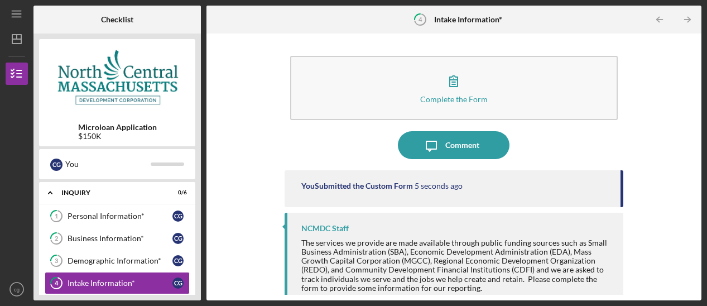
scroll to position [56, 0]
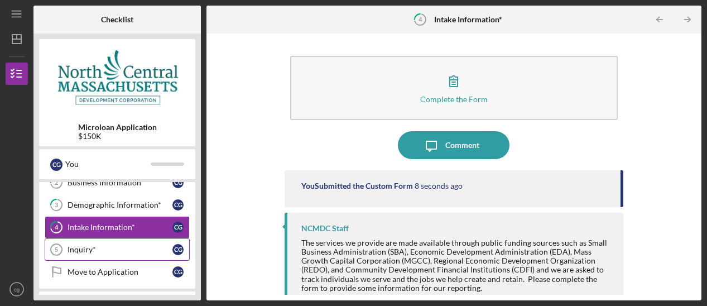
click at [107, 257] on link "Inquiry* 5 Inquiry* c g" at bounding box center [117, 249] width 145 height 22
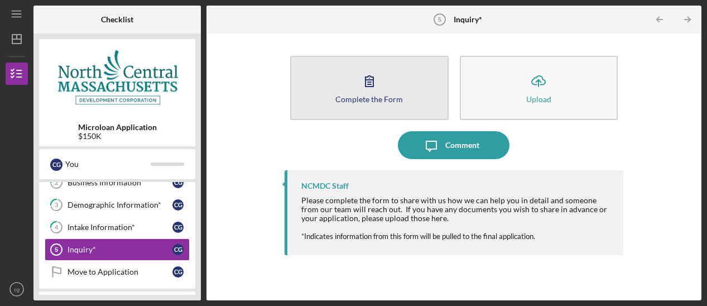
click at [370, 95] on div "Complete the Form" at bounding box center [369, 99] width 68 height 8
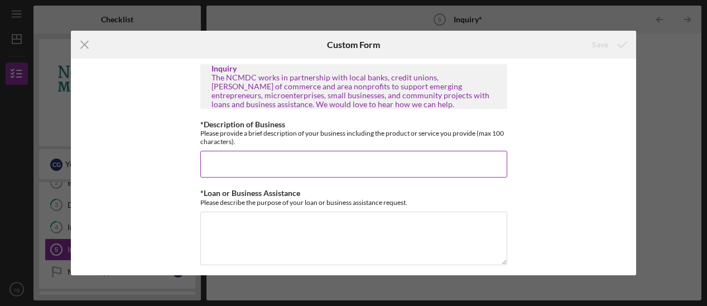
click at [301, 162] on input "*Description of Business" at bounding box center [353, 164] width 307 height 27
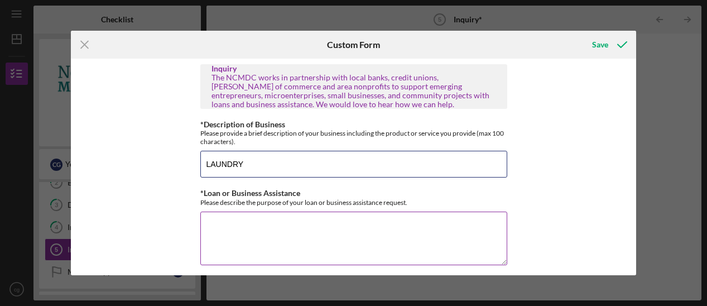
type input "LAUNDRY"
click at [353, 226] on textarea "*Loan or Business Assistance" at bounding box center [353, 238] width 307 height 54
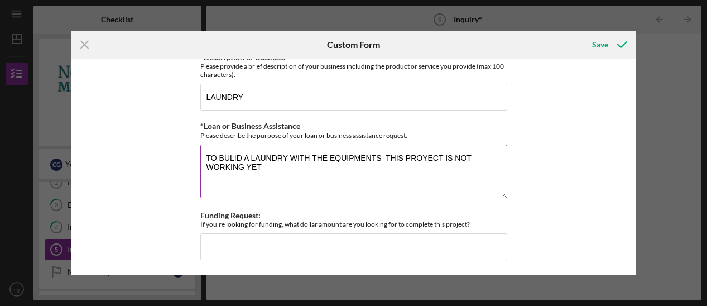
scroll to position [69, 0]
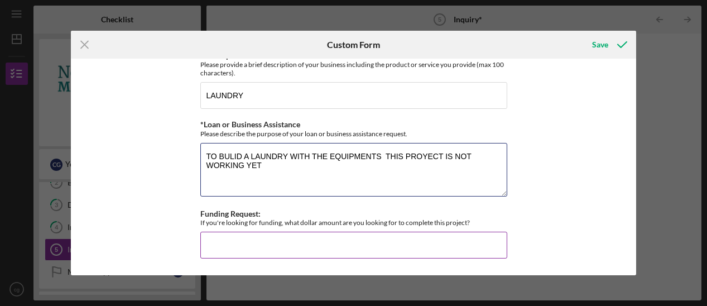
type textarea "TO BULID A LAUNDRY WITH THE EQUIPMENTS THIS PROYECT IS NOT WORKING YET"
click at [370, 253] on input "Funding Request:" at bounding box center [353, 245] width 307 height 27
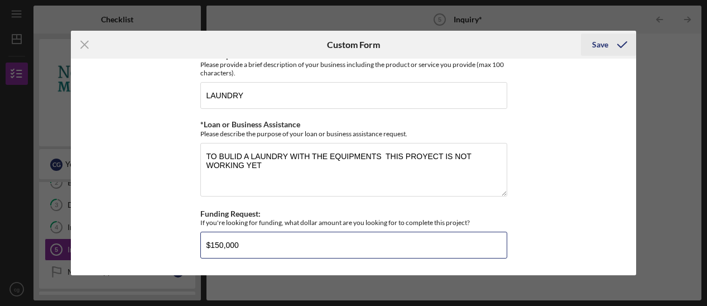
type input "$150,000"
click at [601, 43] on div "Save" at bounding box center [600, 44] width 16 height 22
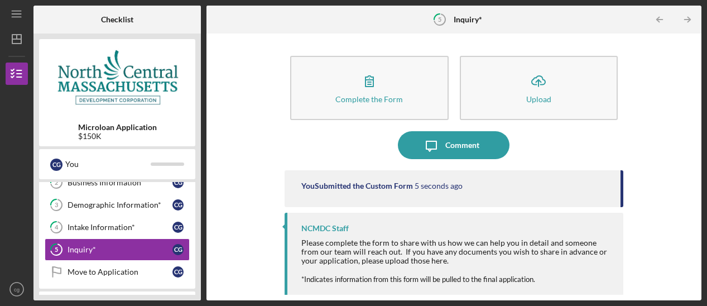
scroll to position [3, 0]
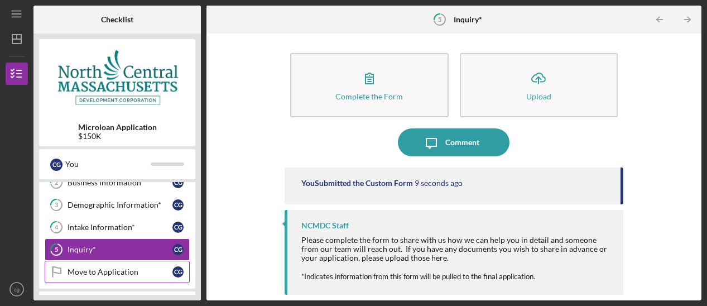
click at [97, 274] on div "Move to Application" at bounding box center [120, 271] width 105 height 9
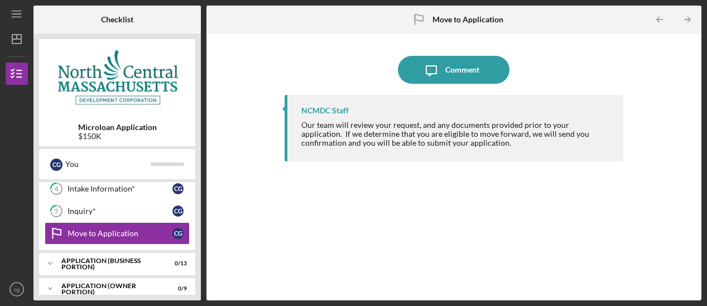
scroll to position [150, 0]
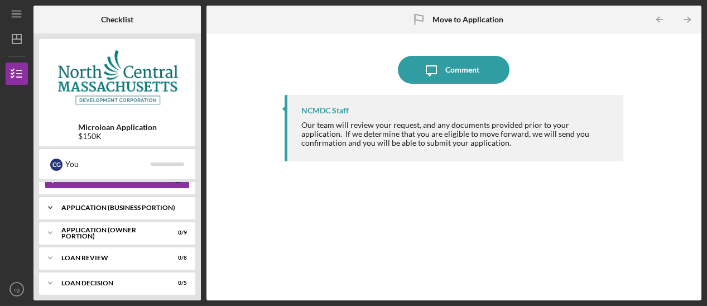
click at [115, 210] on div "APPLICATION (BUSINESS PORTION)" at bounding box center [121, 207] width 120 height 7
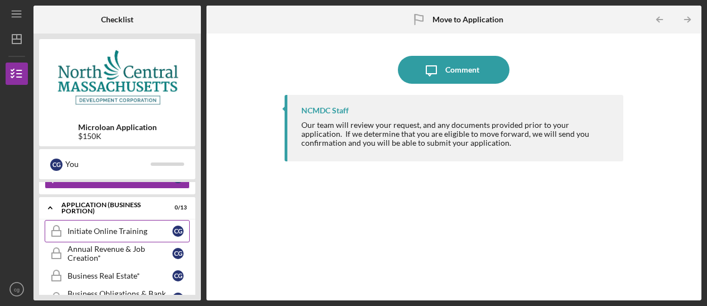
click at [81, 229] on div "Initiate Online Training" at bounding box center [120, 230] width 105 height 9
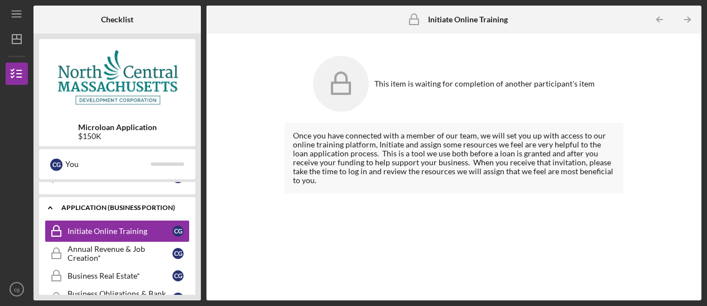
click at [134, 204] on div "Icon/Expander APPLICATION (BUSINESS PORTION) 0 / 13" at bounding box center [117, 207] width 156 height 23
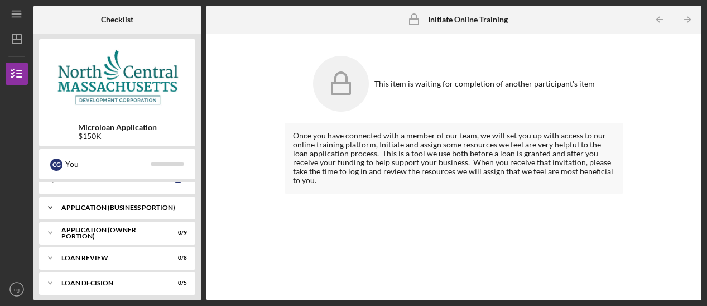
scroll to position [38, 0]
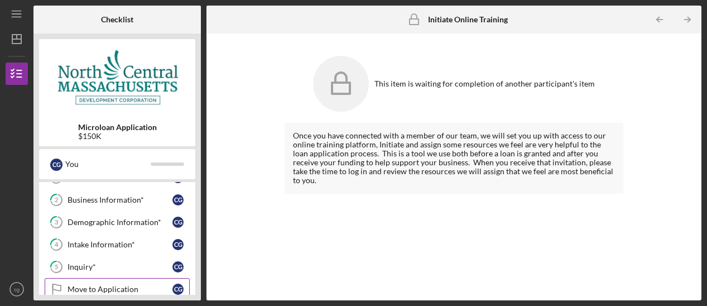
click at [93, 289] on div "Move to Application" at bounding box center [120, 289] width 105 height 9
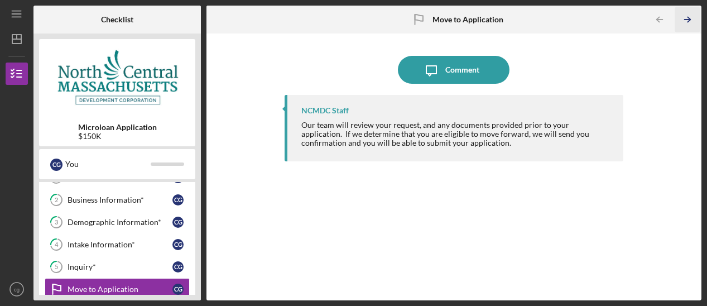
click at [692, 21] on icon "Icon/Table Pagination Arrow" at bounding box center [687, 19] width 25 height 25
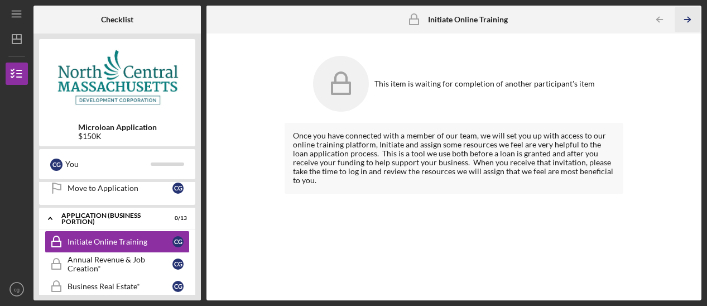
scroll to position [143, 0]
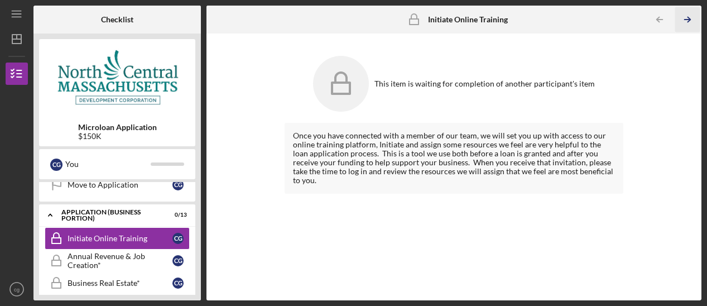
click at [692, 21] on icon "Icon/Table Pagination Arrow" at bounding box center [687, 19] width 25 height 25
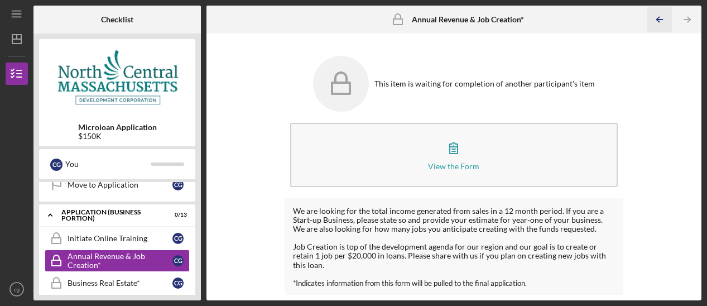
click at [660, 23] on icon "Icon/Table Pagination Arrow" at bounding box center [659, 19] width 25 height 25
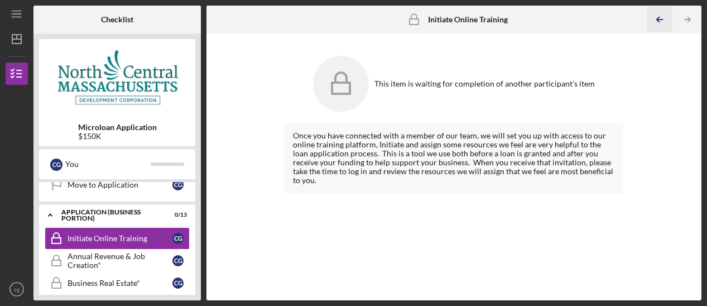
click at [660, 23] on icon "Icon/Table Pagination Arrow" at bounding box center [659, 19] width 25 height 25
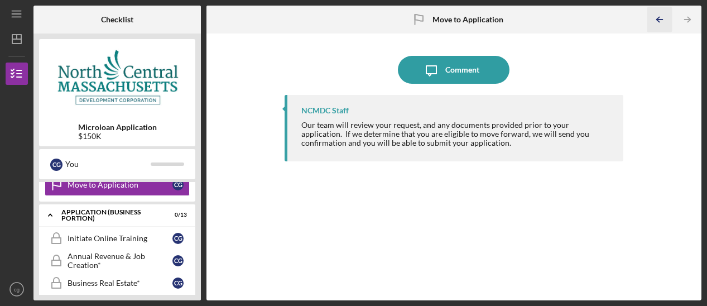
click at [660, 23] on icon "Icon/Table Pagination Arrow" at bounding box center [659, 19] width 25 height 25
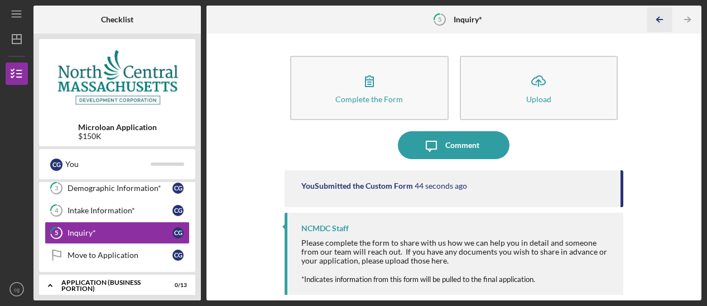
scroll to position [67, 0]
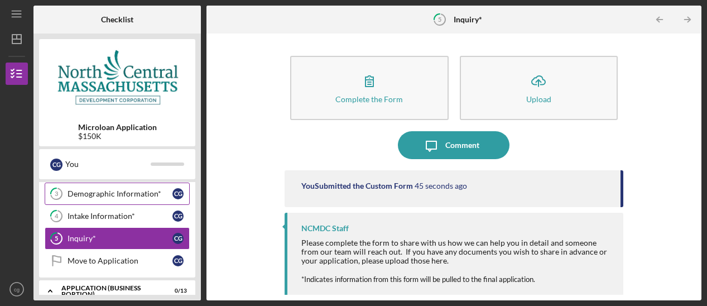
click at [124, 194] on div "Demographic Information*" at bounding box center [120, 193] width 105 height 9
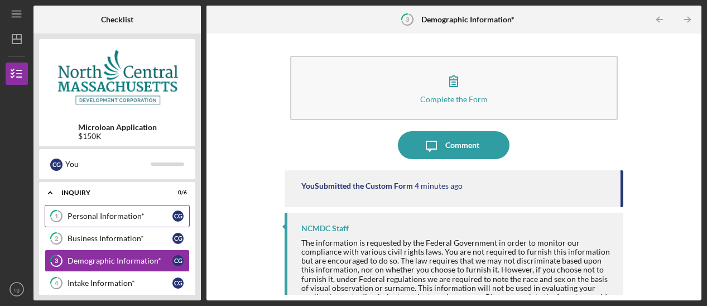
click at [122, 216] on div "Personal Information*" at bounding box center [120, 215] width 105 height 9
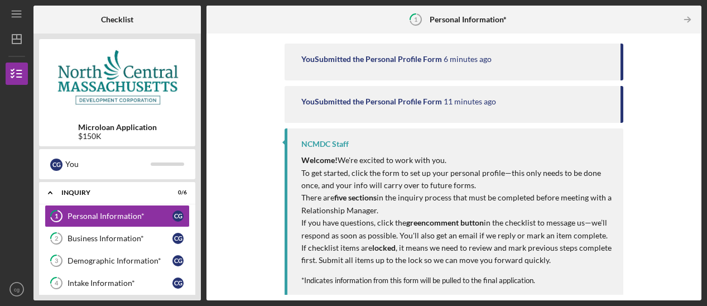
scroll to position [131, 0]
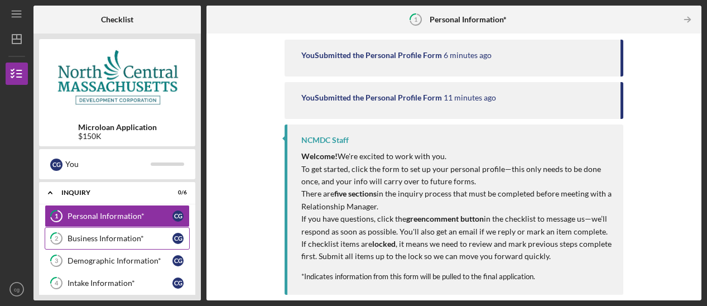
click at [102, 242] on div "Business Information*" at bounding box center [120, 238] width 105 height 9
